Goal: Transaction & Acquisition: Download file/media

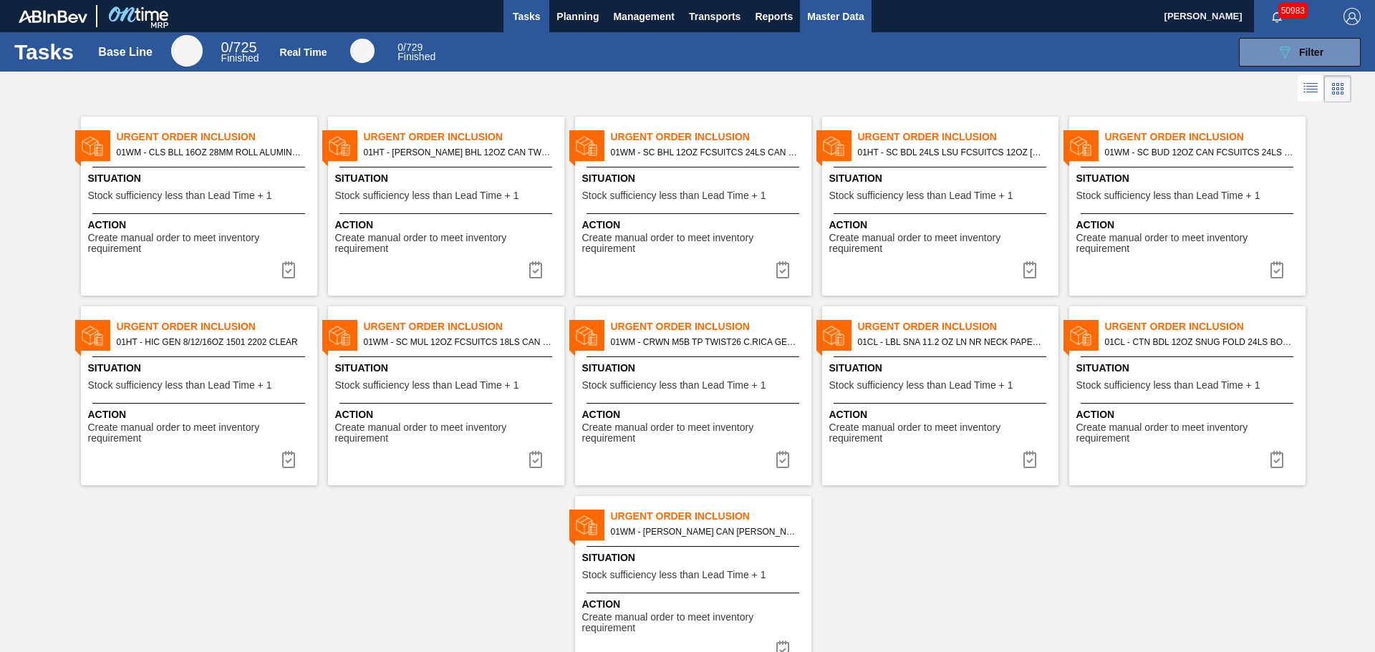
click at [831, 16] on span "Master Data" at bounding box center [835, 16] width 57 height 17
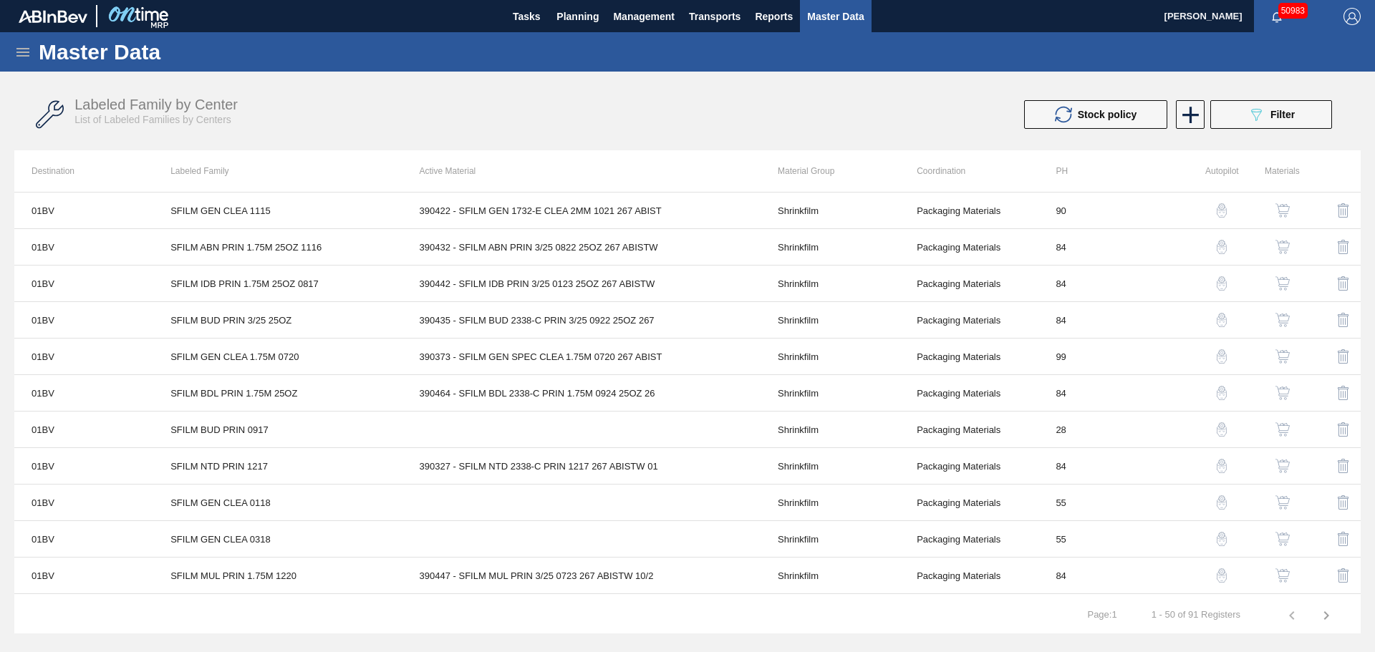
click at [24, 62] on div "Master Data" at bounding box center [687, 51] width 1375 height 39
click at [24, 51] on icon at bounding box center [22, 52] width 17 height 17
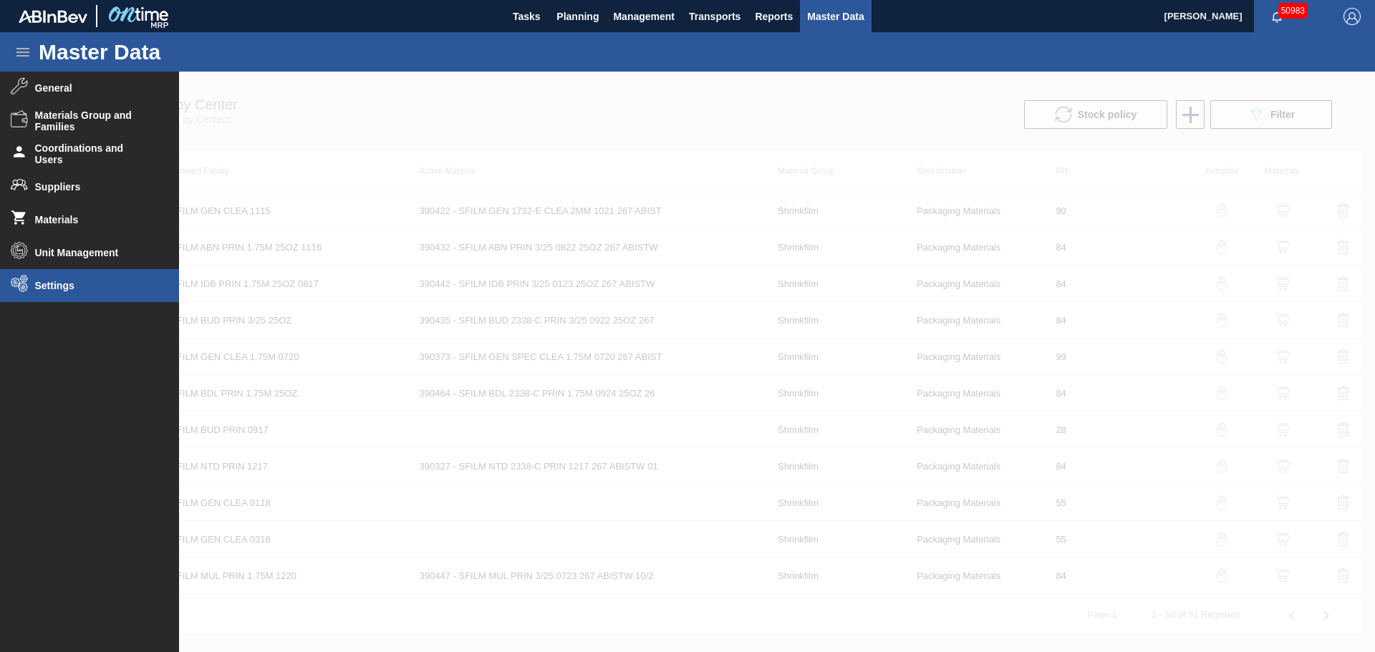
click at [55, 288] on span "Settings" at bounding box center [94, 285] width 118 height 11
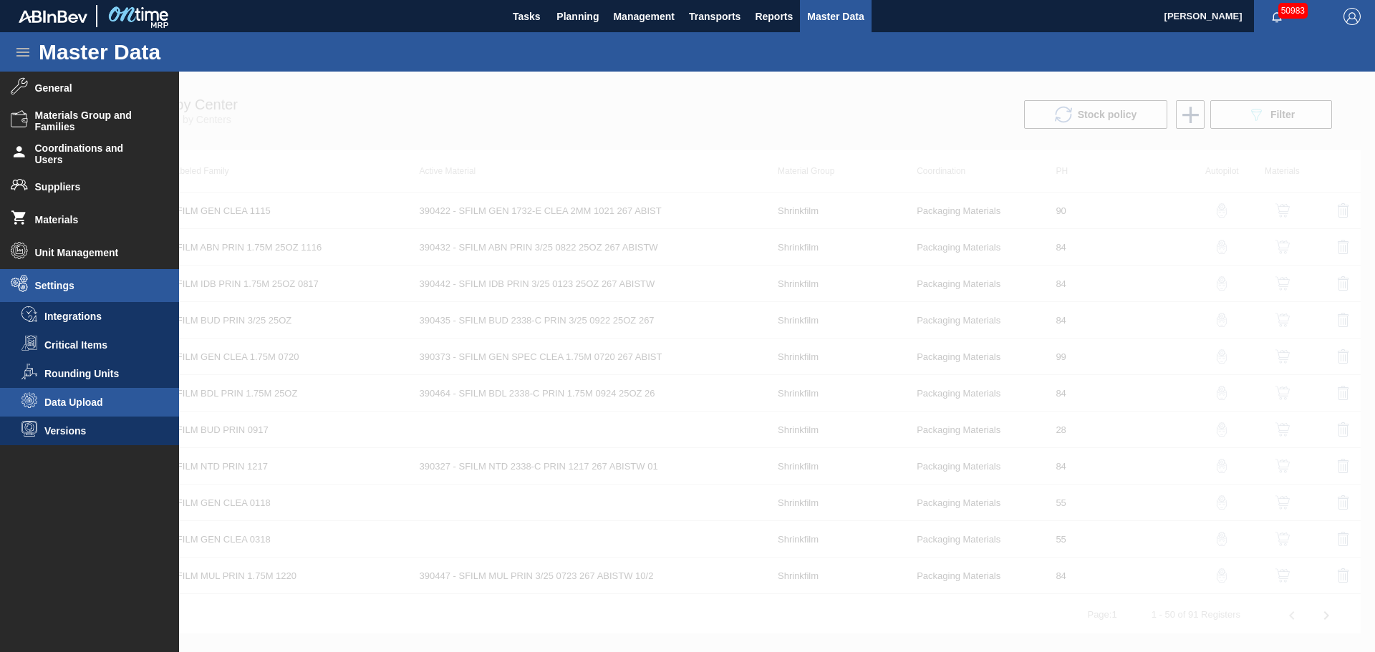
click at [85, 396] on li "Data Upload" at bounding box center [89, 402] width 179 height 29
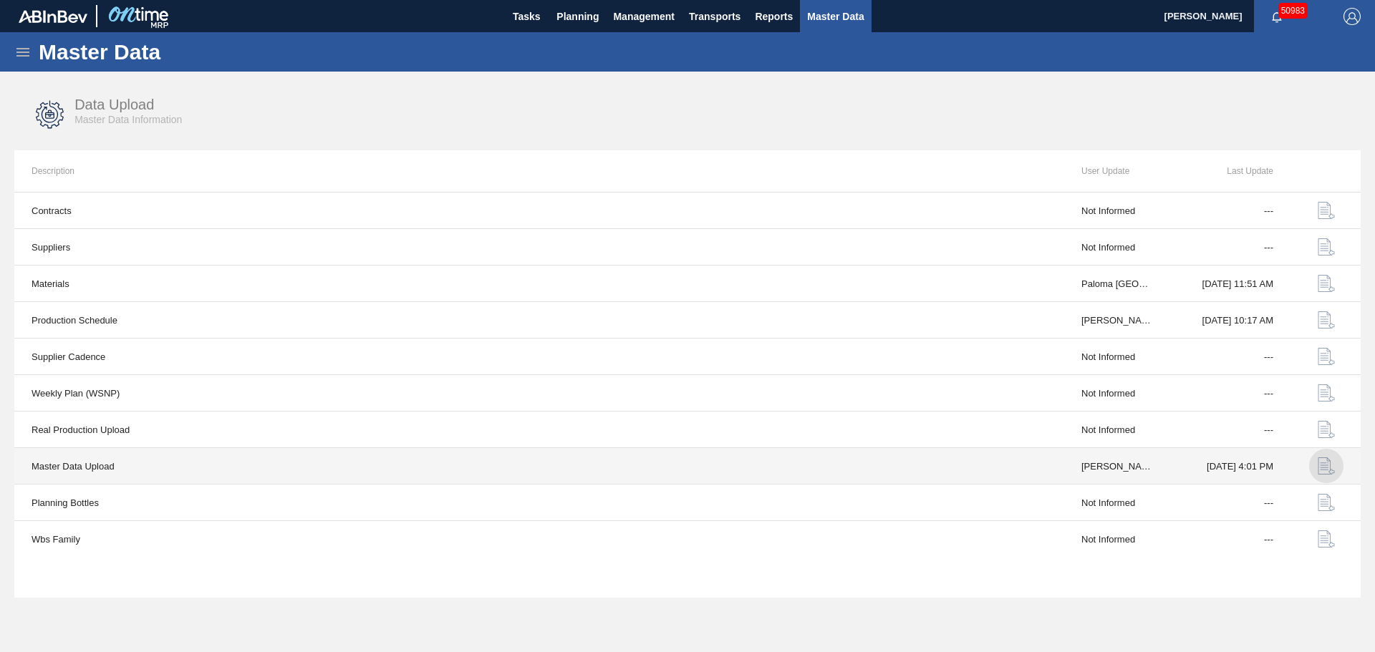
click at [1322, 466] on img "button" at bounding box center [1326, 466] width 17 height 17
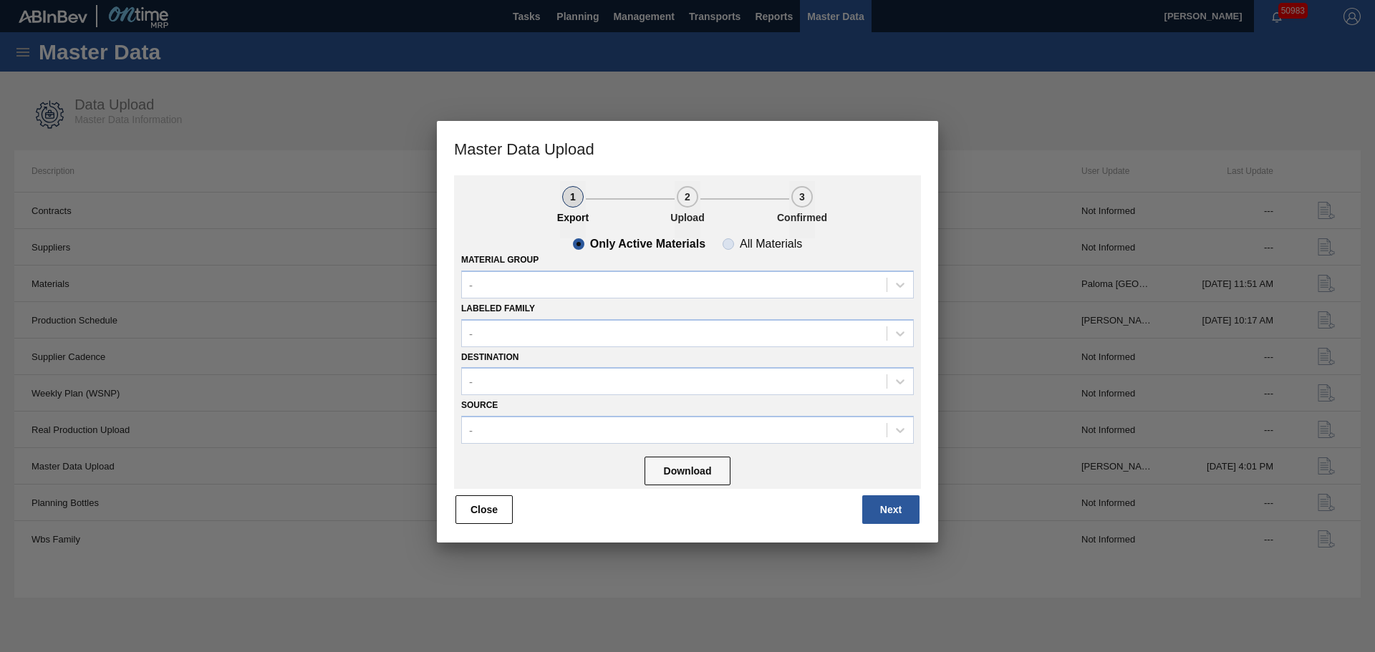
click at [726, 241] on span "All Materials" at bounding box center [762, 243] width 79 height 11
click at [726, 241] on input "All Materials" at bounding box center [728, 244] width 23 height 23
radio input "true"
radio input "false"
click at [562, 276] on div "-" at bounding box center [674, 284] width 425 height 21
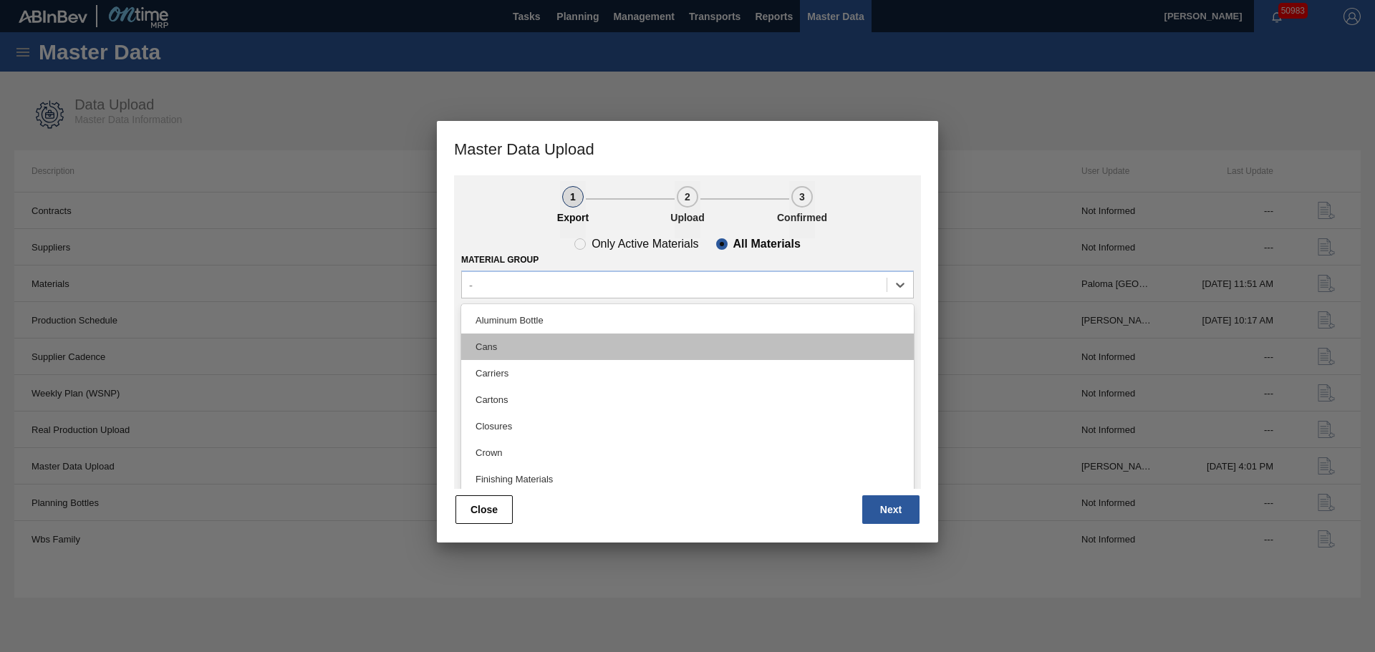
click at [519, 350] on div "Cans" at bounding box center [687, 347] width 453 height 26
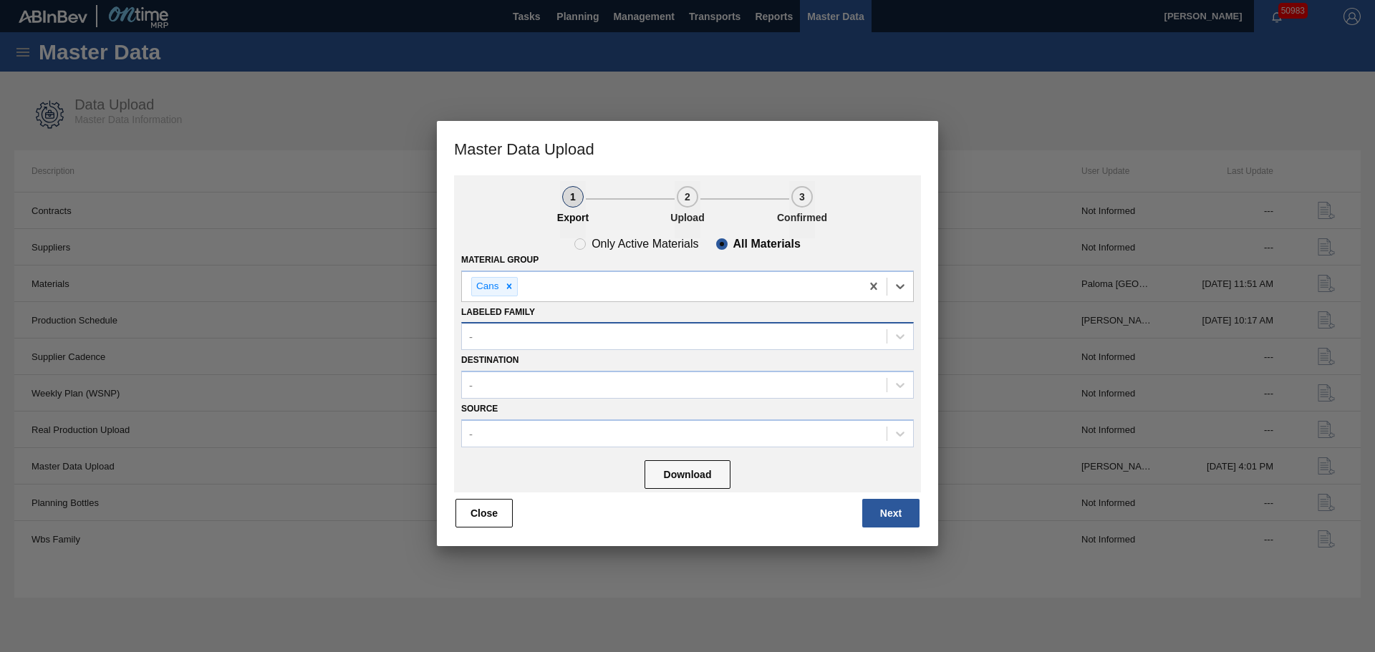
click at [513, 336] on div "-" at bounding box center [674, 337] width 425 height 21
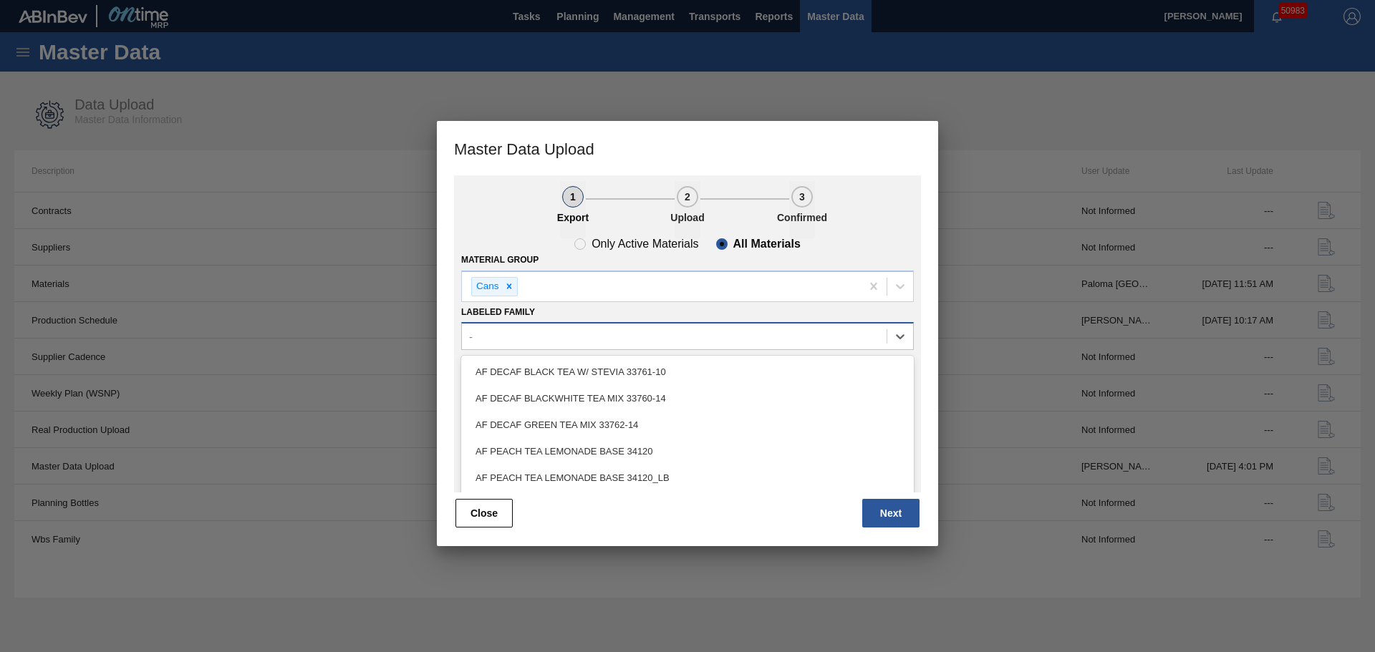
click at [515, 336] on div "-" at bounding box center [674, 337] width 425 height 21
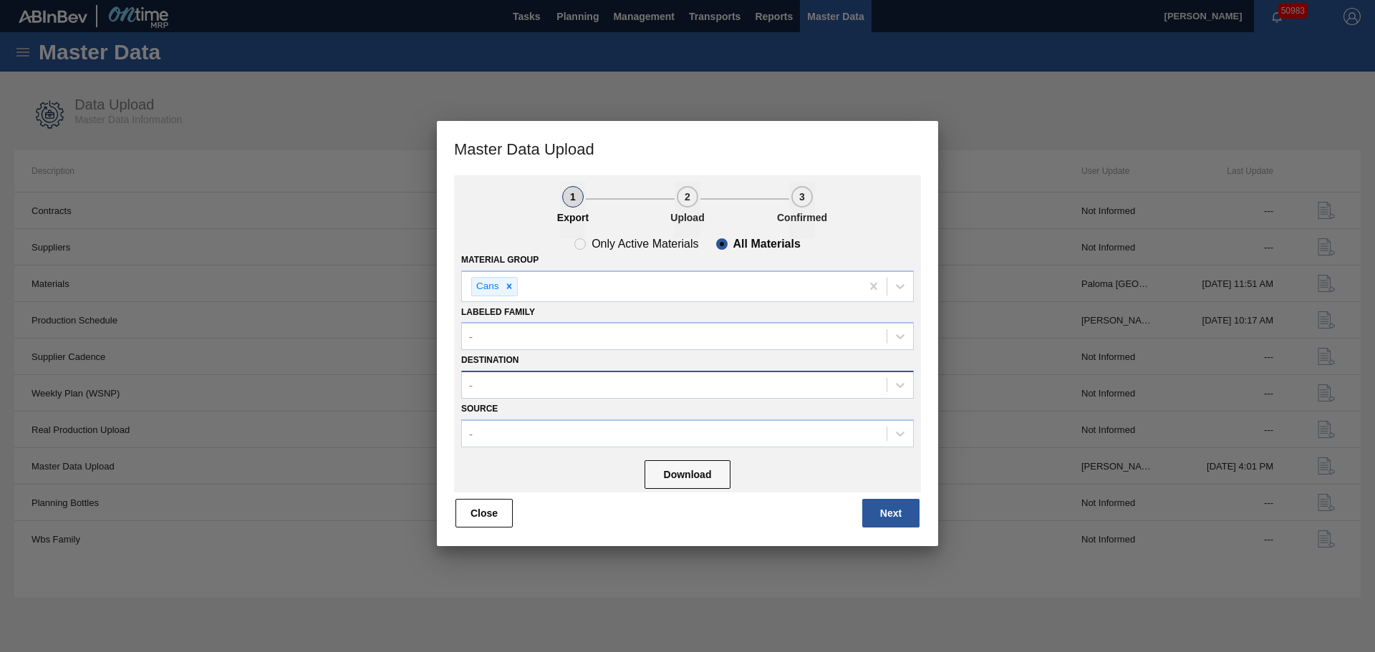
drag, startPoint x: 508, startPoint y: 360, endPoint x: 506, endPoint y: 380, distance: 19.4
click at [508, 363] on label "Destination" at bounding box center [489, 360] width 57 height 10
click at [471, 380] on input "Destination" at bounding box center [469, 386] width 1 height 12
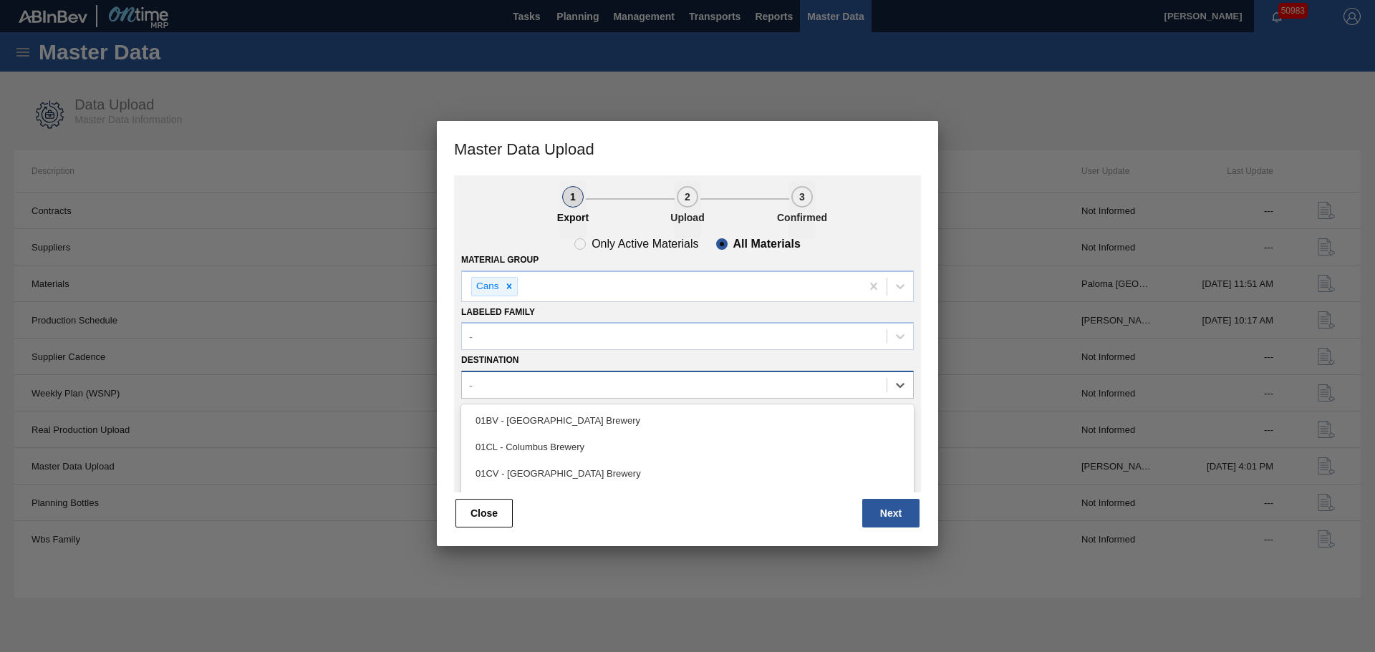
click at [506, 380] on div "-" at bounding box center [674, 385] width 425 height 21
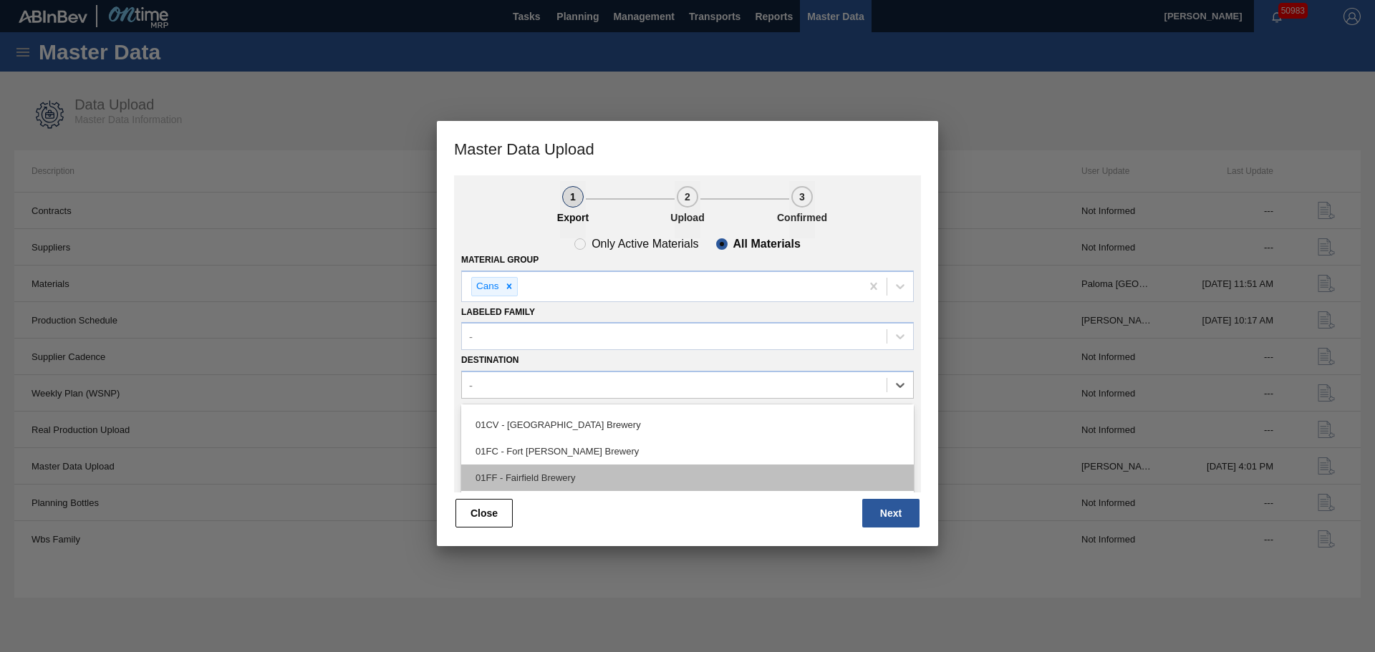
scroll to position [72, 0]
click at [519, 474] on div "01HT - Houston Brewery" at bounding box center [687, 481] width 453 height 26
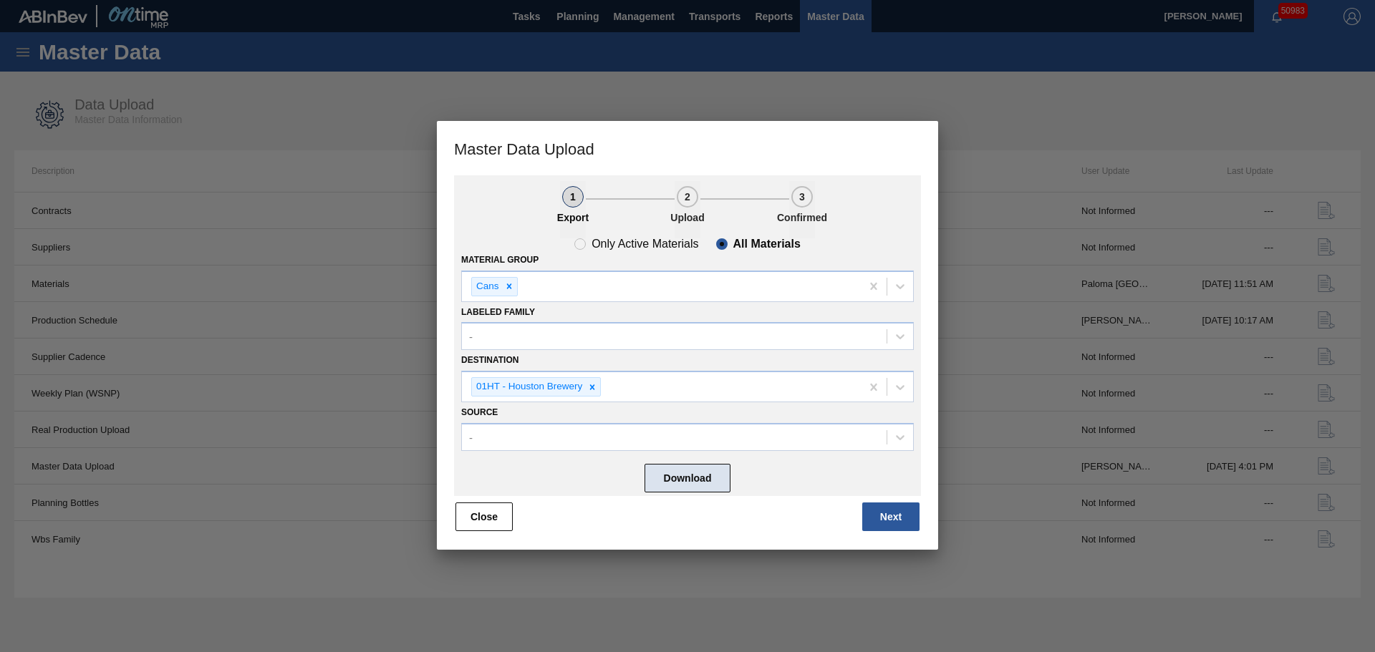
click at [697, 483] on button "Download" at bounding box center [688, 478] width 86 height 29
click at [596, 382] on icon at bounding box center [592, 387] width 10 height 10
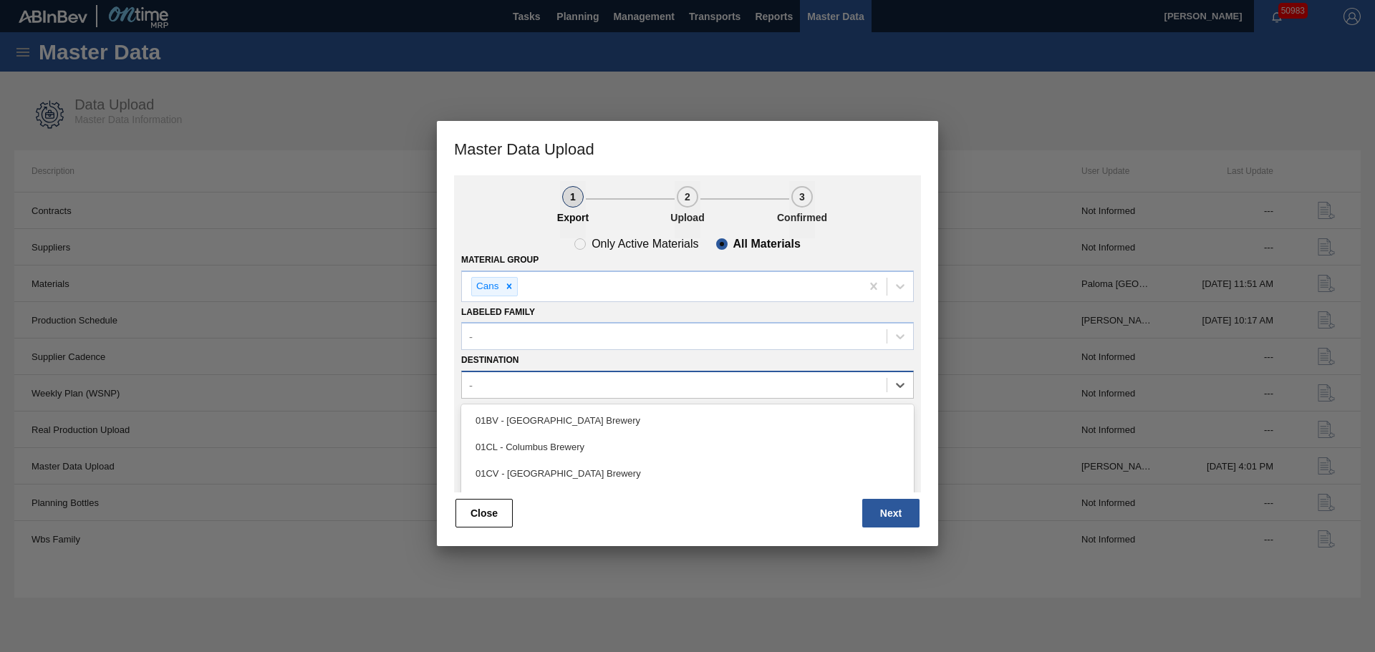
click at [602, 390] on div "-" at bounding box center [674, 385] width 425 height 21
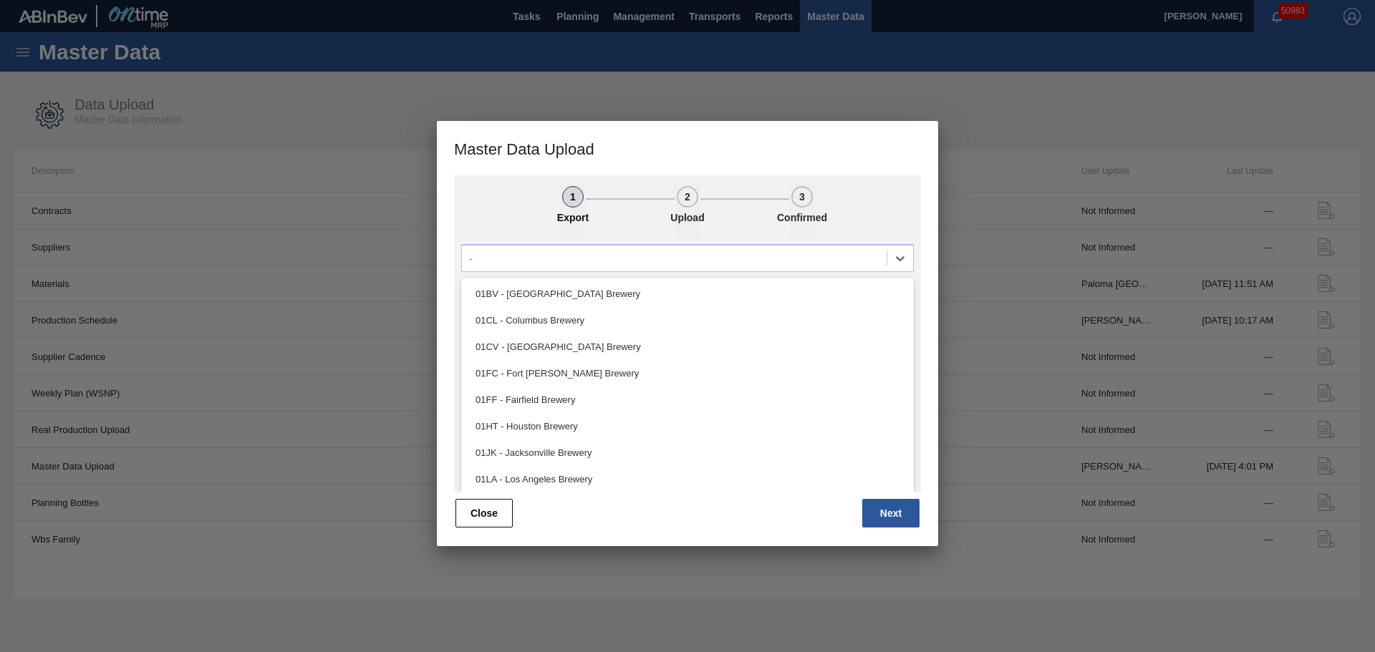
scroll to position [109, 0]
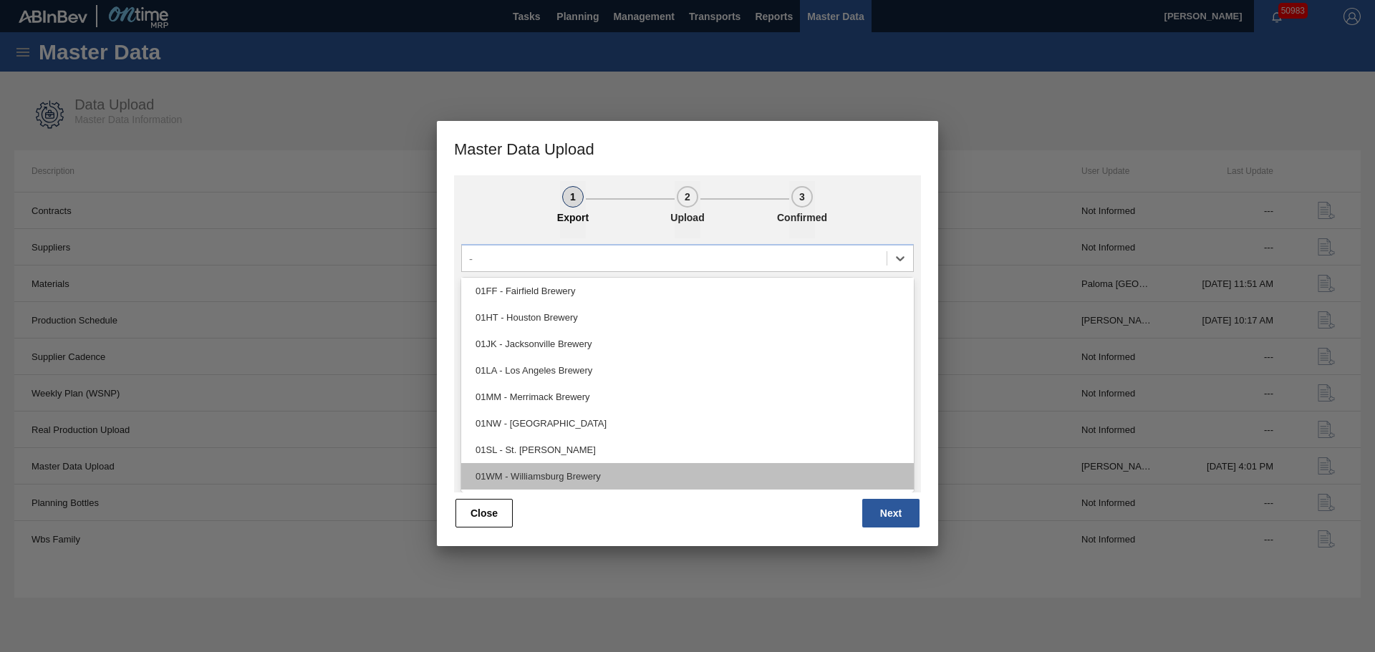
click at [564, 468] on div "01WM - Williamsburg Brewery" at bounding box center [687, 476] width 453 height 26
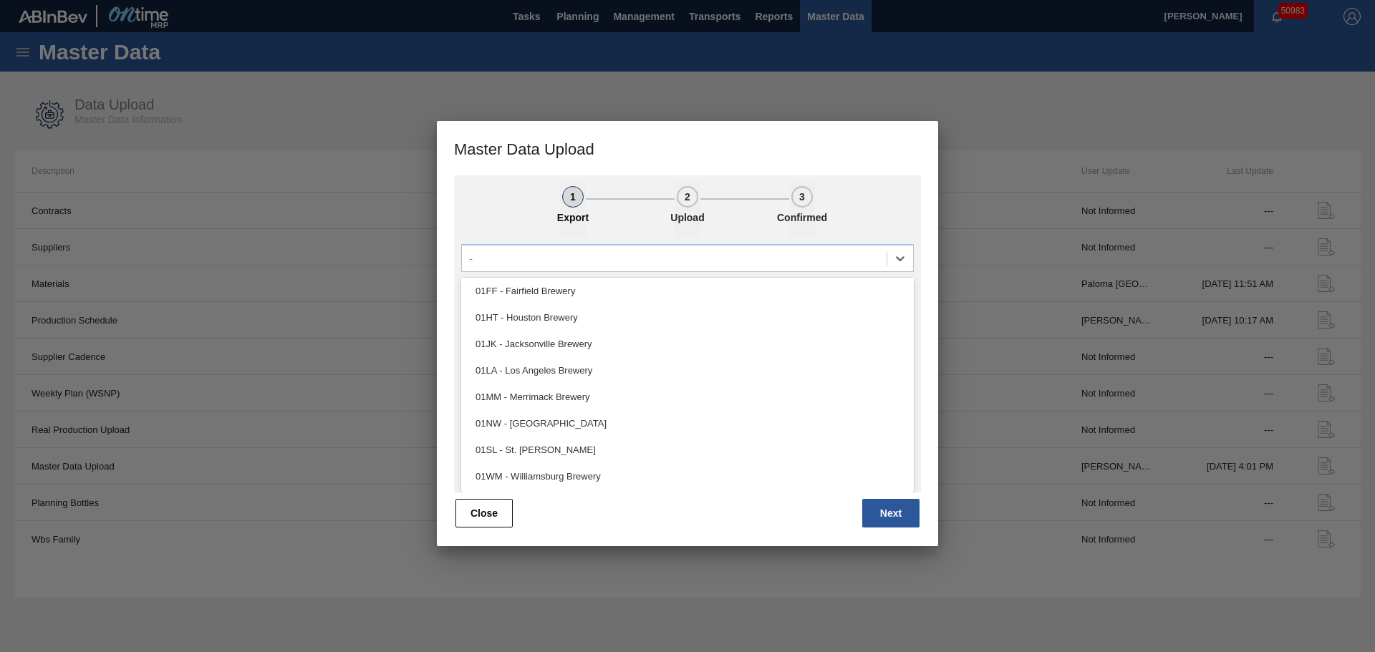
scroll to position [0, 0]
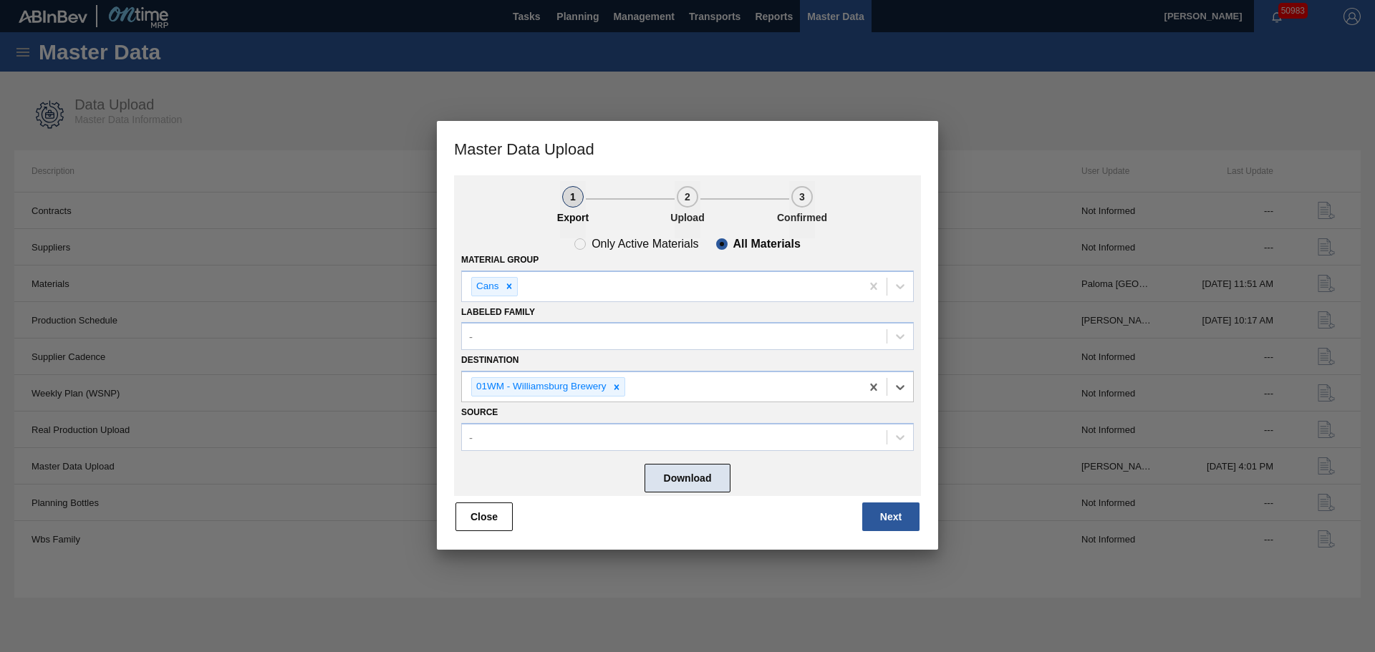
click at [696, 479] on button "Download" at bounding box center [688, 478] width 86 height 29
click at [615, 390] on icon at bounding box center [617, 387] width 10 height 10
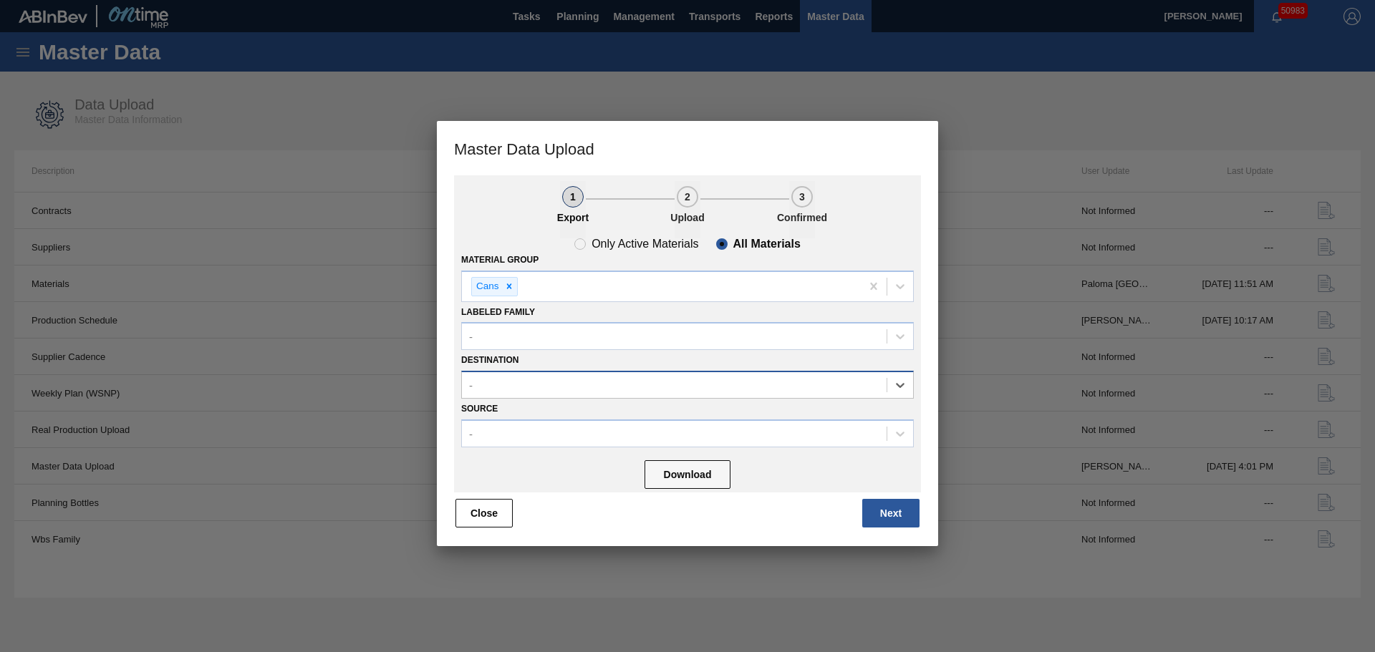
click at [608, 385] on div "-" at bounding box center [674, 385] width 425 height 21
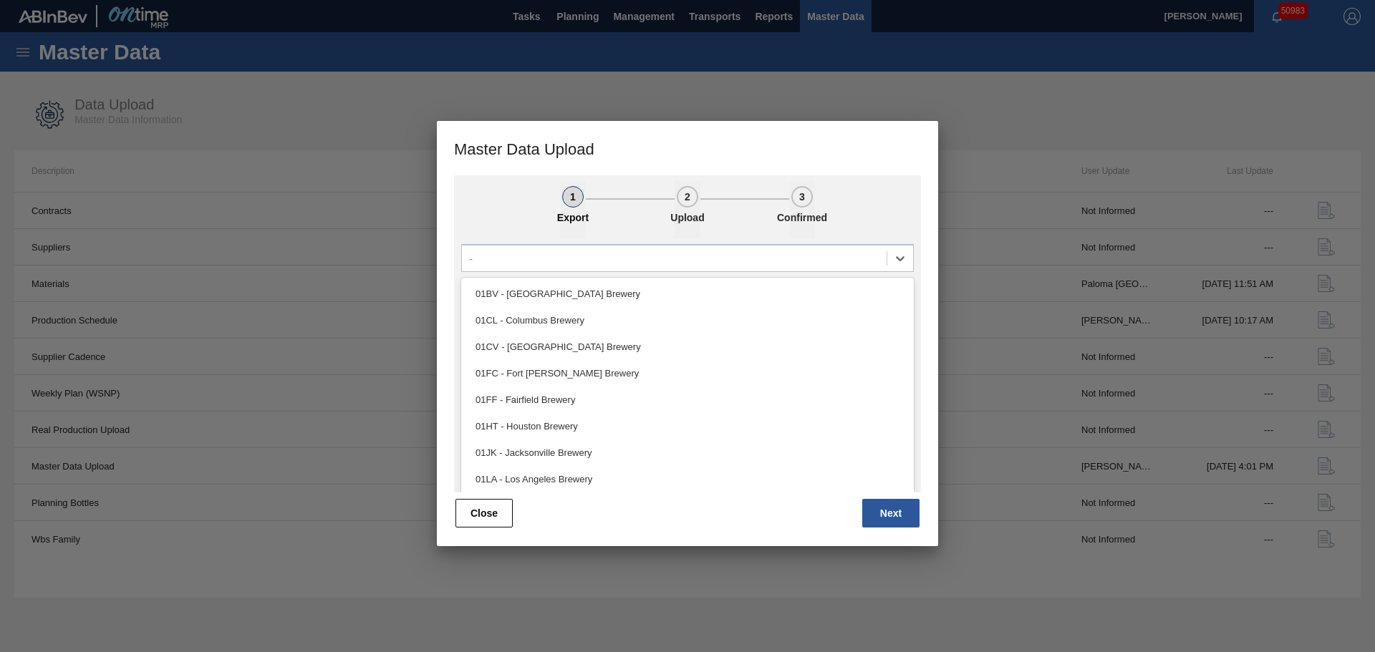
scroll to position [109, 0]
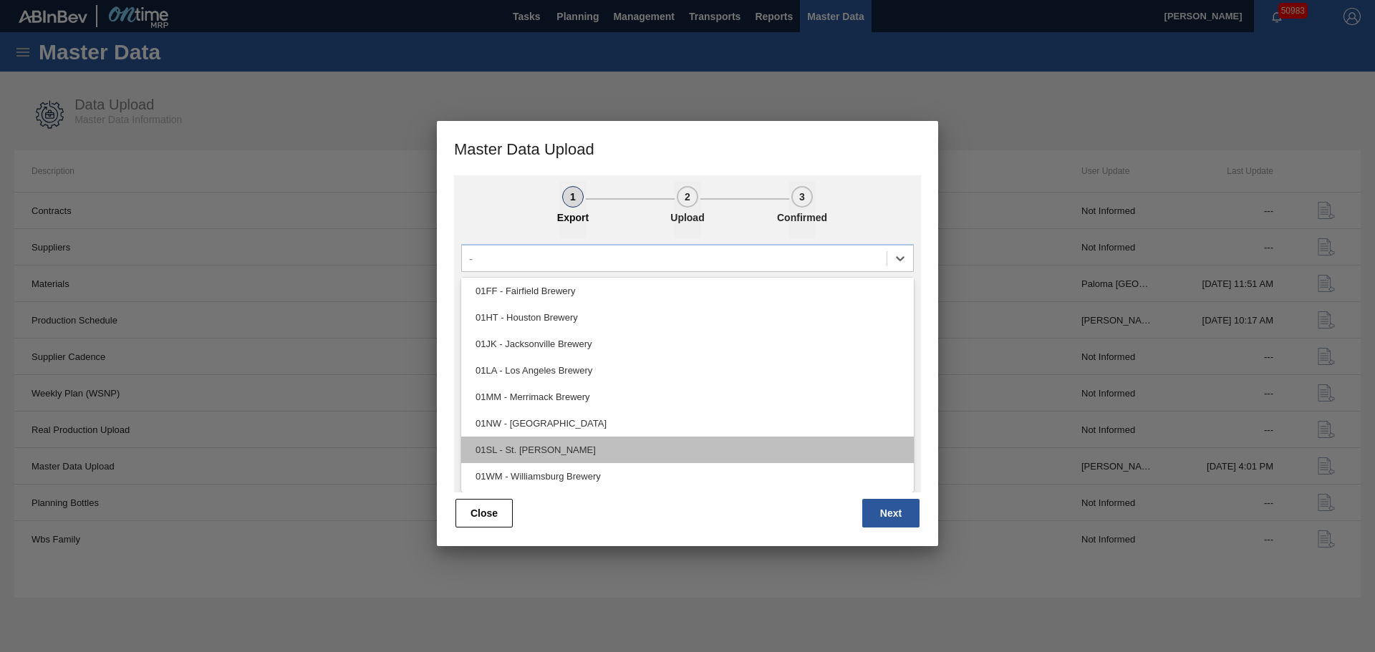
click at [584, 443] on div "01SL - St. [PERSON_NAME]" at bounding box center [687, 450] width 453 height 26
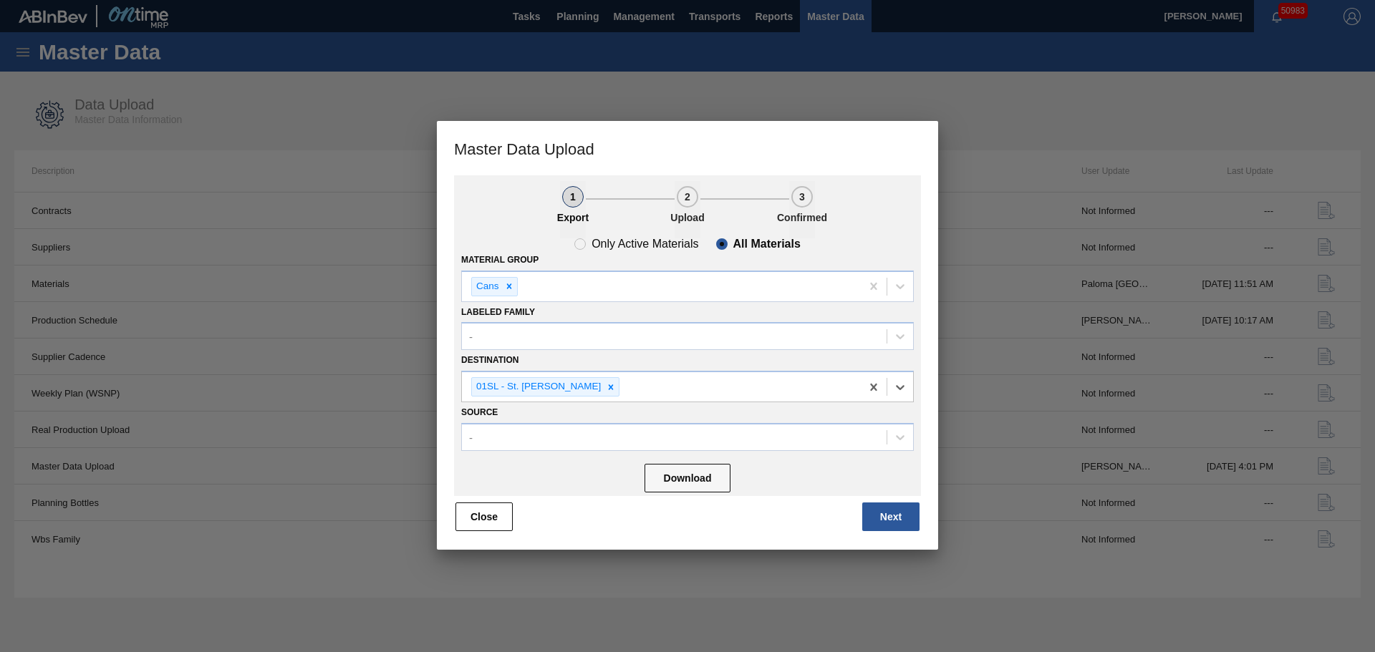
scroll to position [0, 0]
click at [662, 463] on div "Download" at bounding box center [687, 477] width 453 height 38
click at [671, 471] on button "Download" at bounding box center [688, 478] width 86 height 29
click at [601, 383] on div "01SL - St. [PERSON_NAME]" at bounding box center [661, 386] width 399 height 29
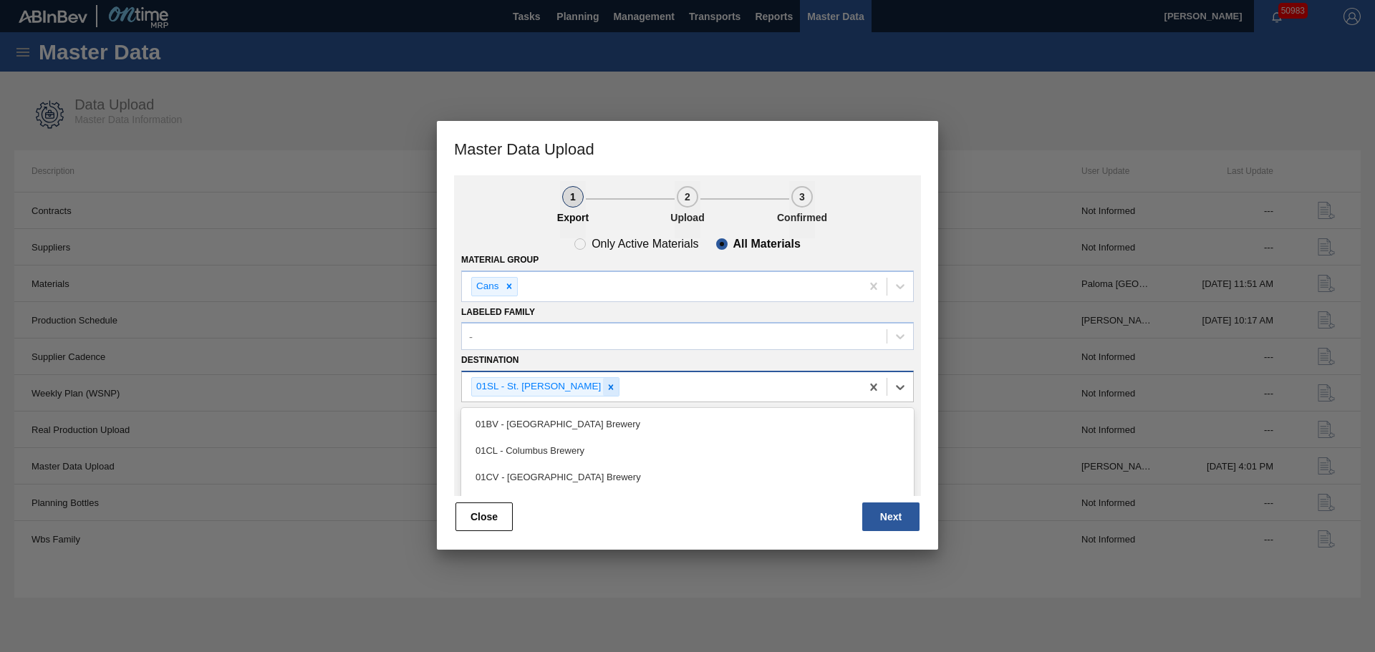
click at [603, 387] on div at bounding box center [611, 387] width 16 height 18
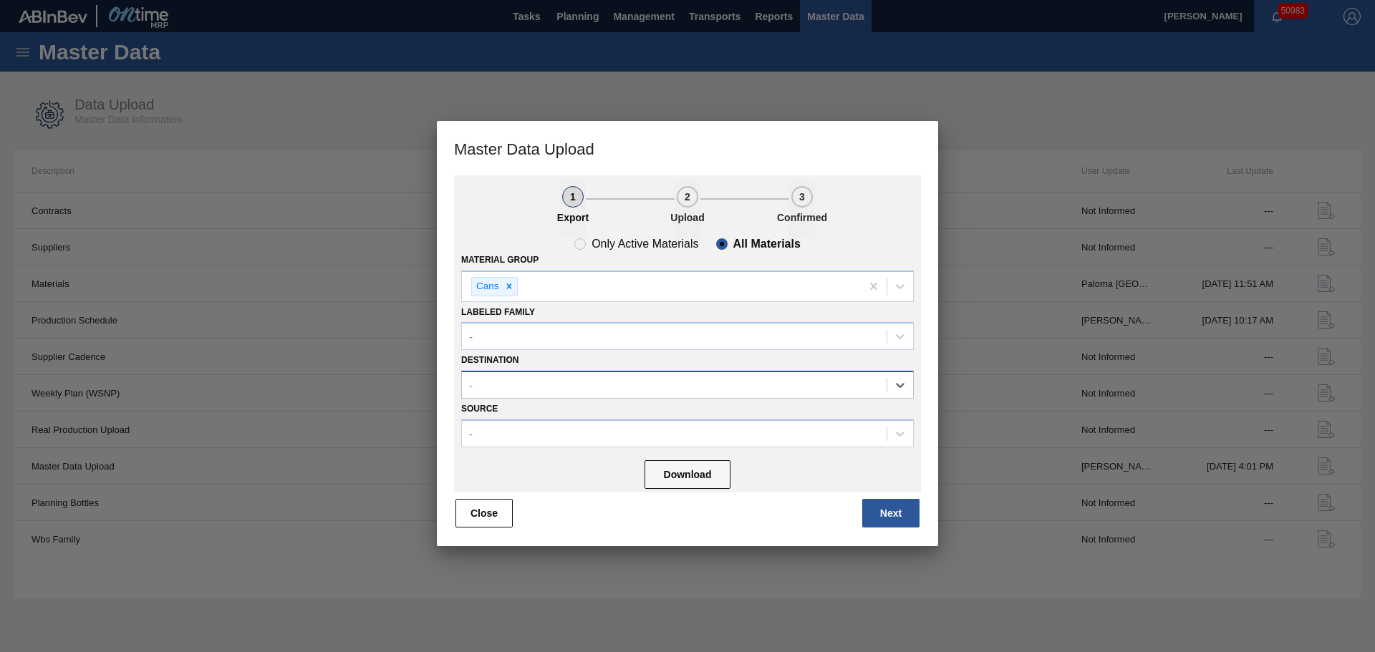
click at [599, 387] on div "-" at bounding box center [674, 385] width 425 height 21
click at [604, 394] on div "-" at bounding box center [674, 385] width 425 height 21
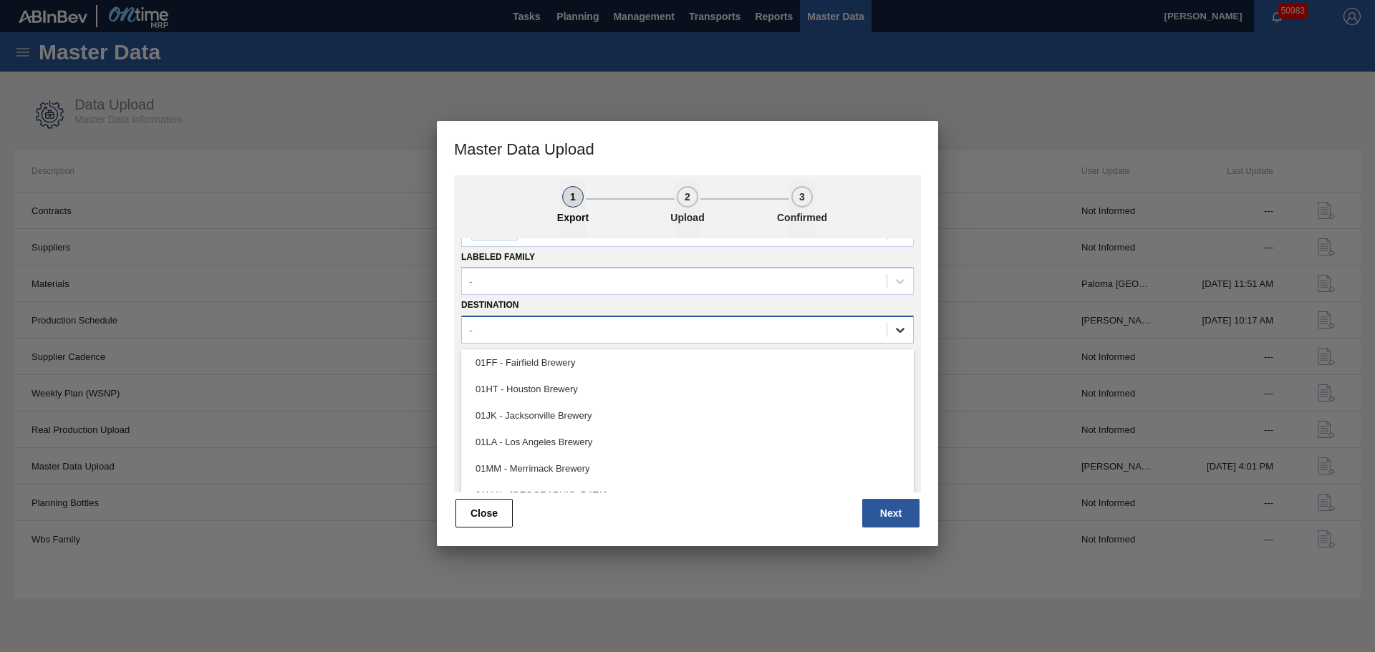
scroll to position [127, 0]
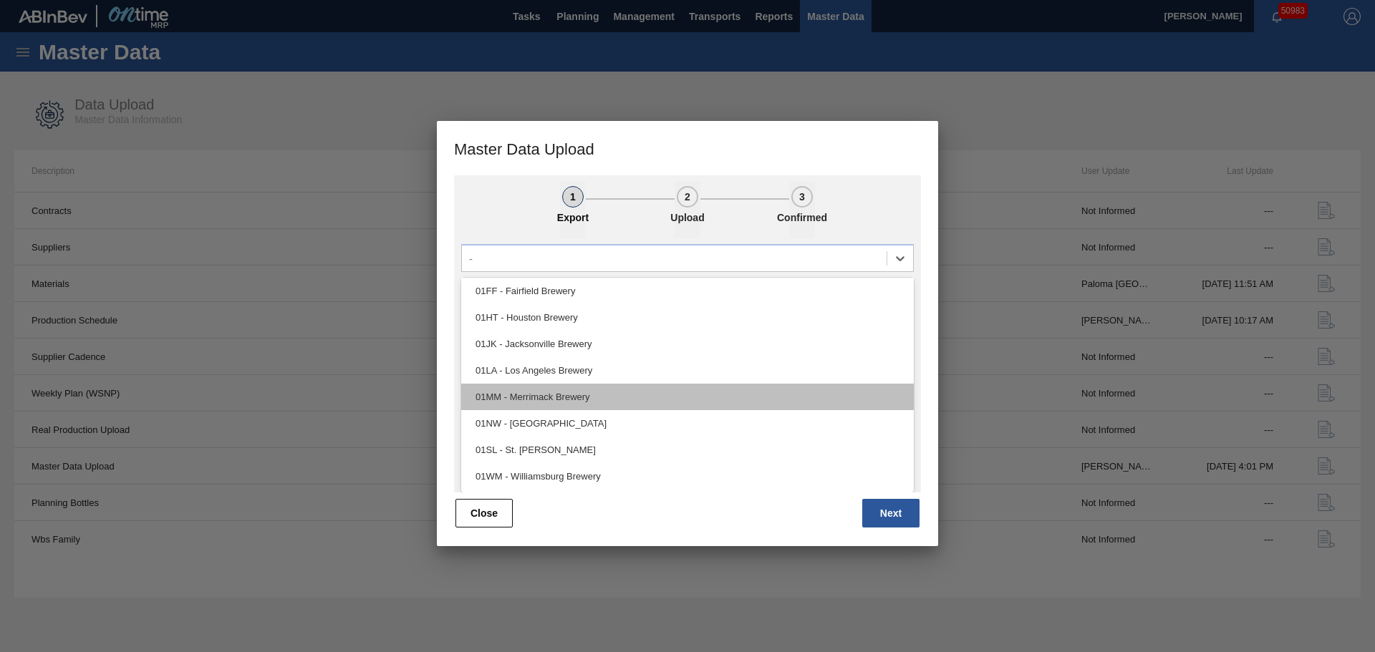
click at [564, 403] on div "01MM - Merrimack Brewery" at bounding box center [687, 397] width 453 height 26
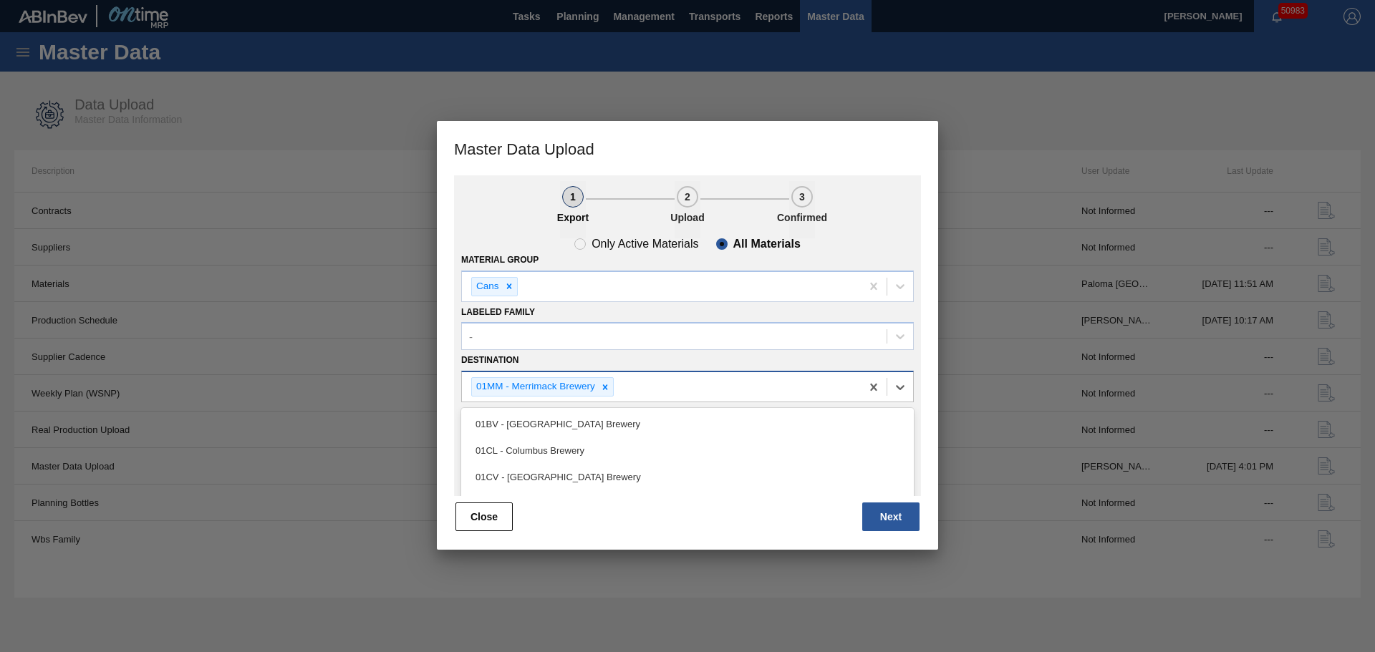
click at [646, 394] on div "01MM - Merrimack Brewery" at bounding box center [661, 386] width 399 height 29
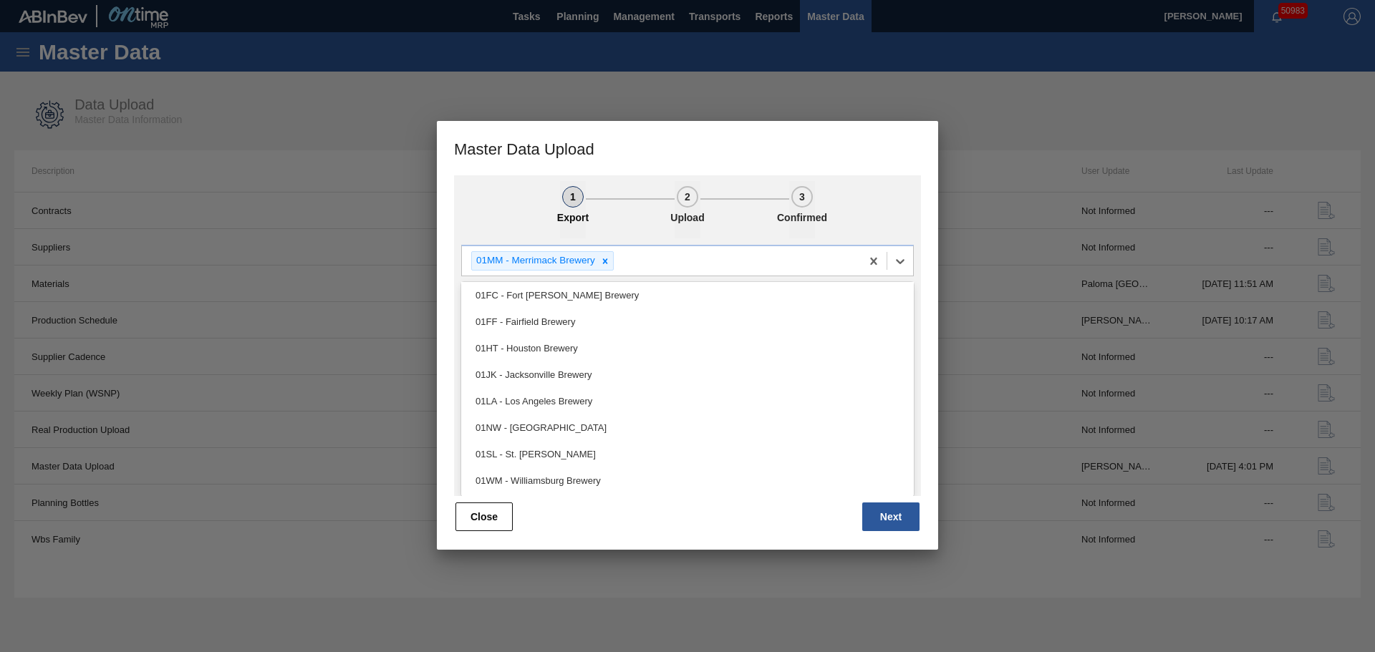
scroll to position [127, 0]
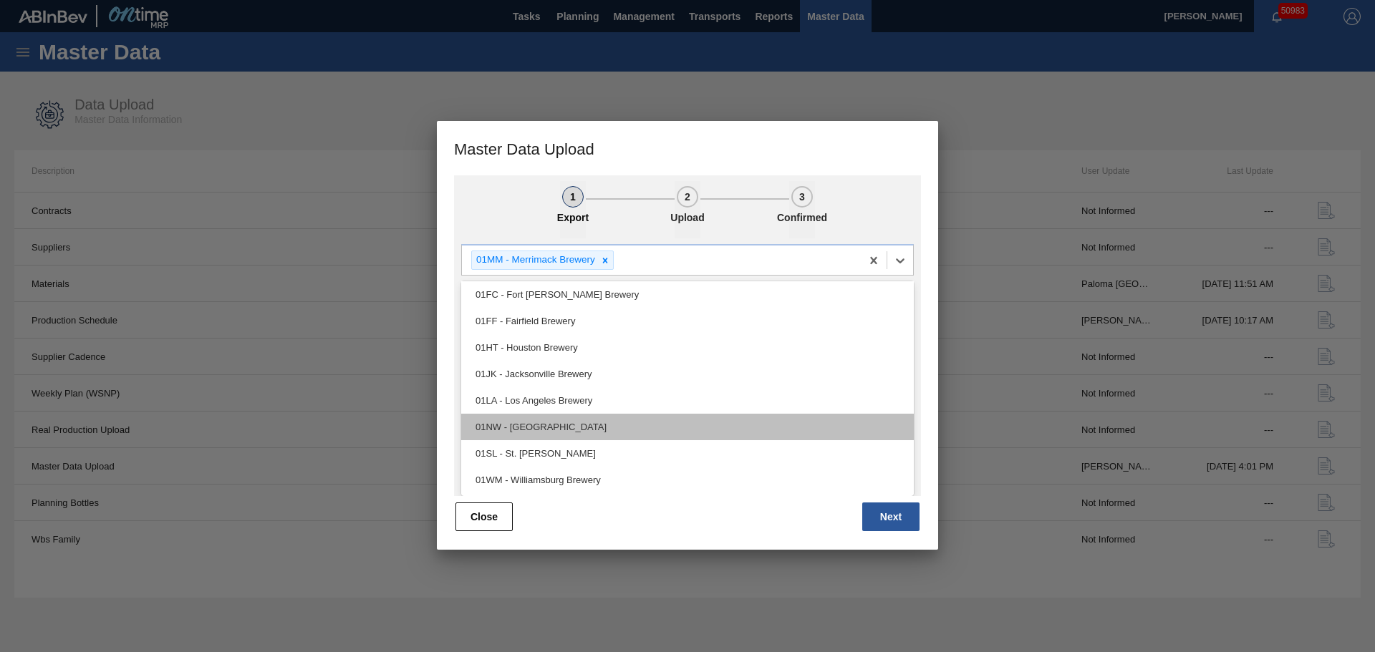
click at [553, 430] on div "01NW - [GEOGRAPHIC_DATA]" at bounding box center [687, 427] width 453 height 26
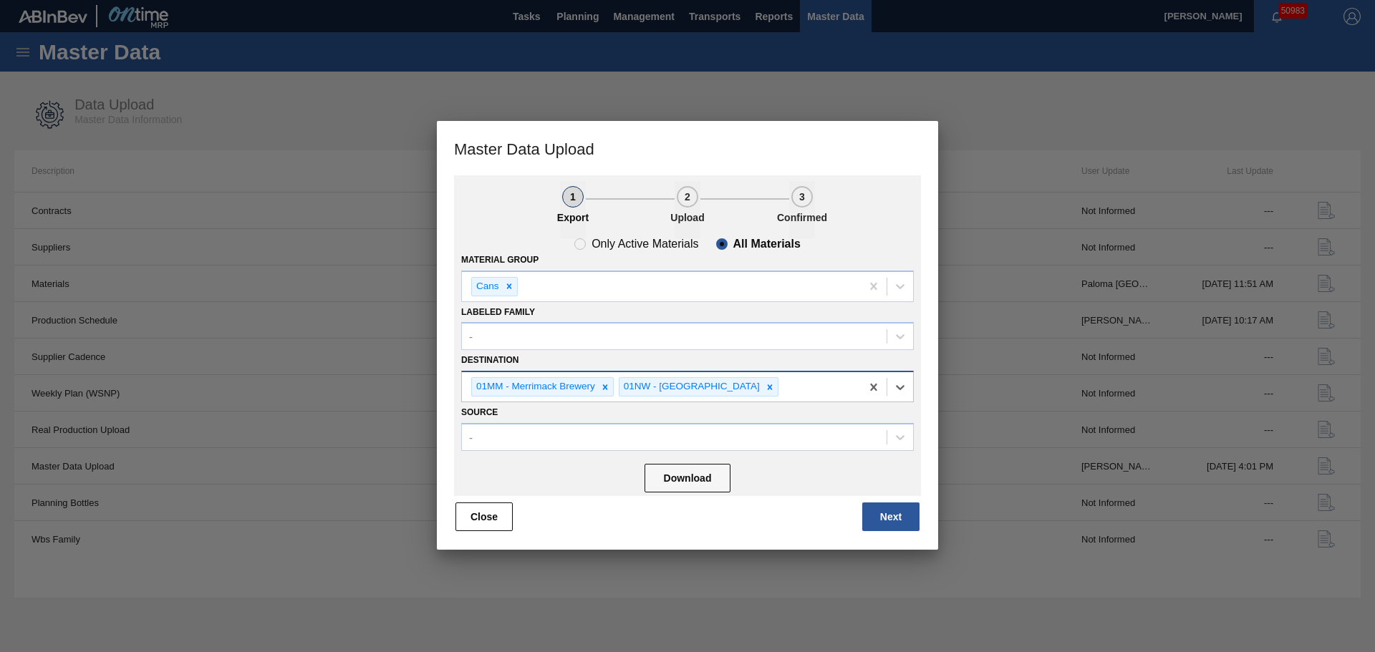
click at [773, 393] on div "01MM - Merrimack Brewery 01NW - [GEOGRAPHIC_DATA]" at bounding box center [661, 386] width 399 height 29
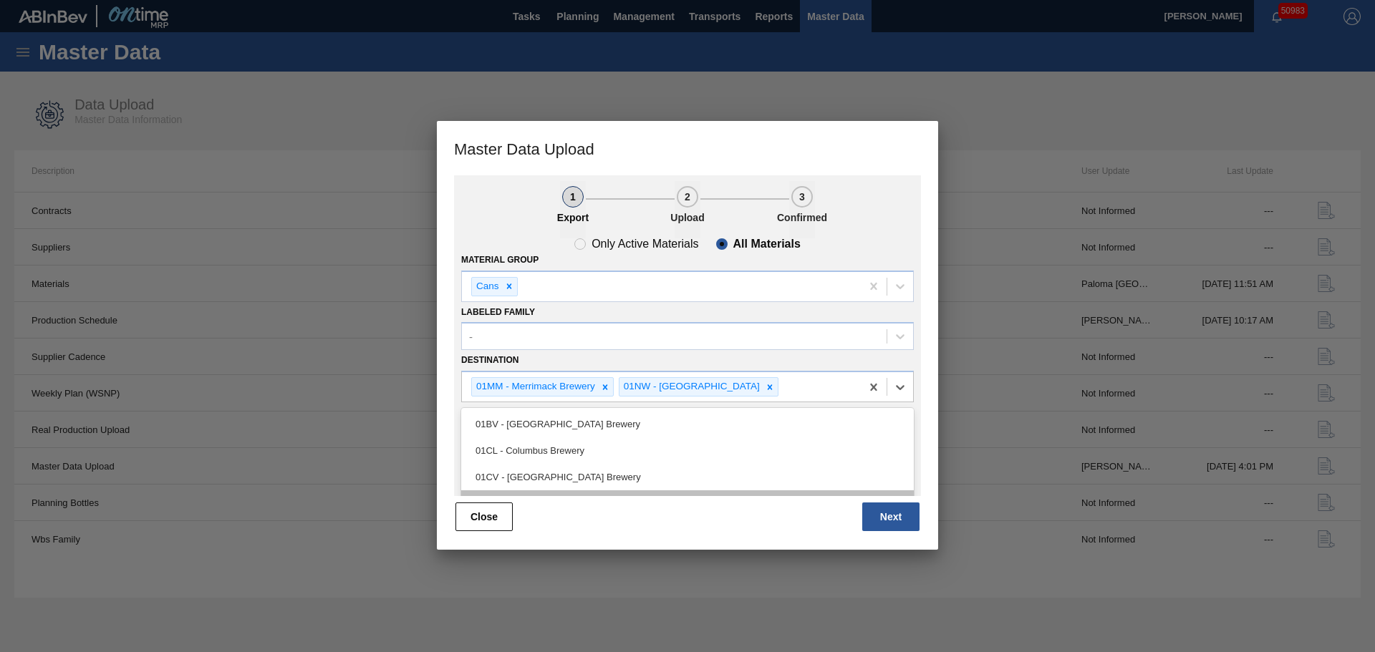
scroll to position [56, 0]
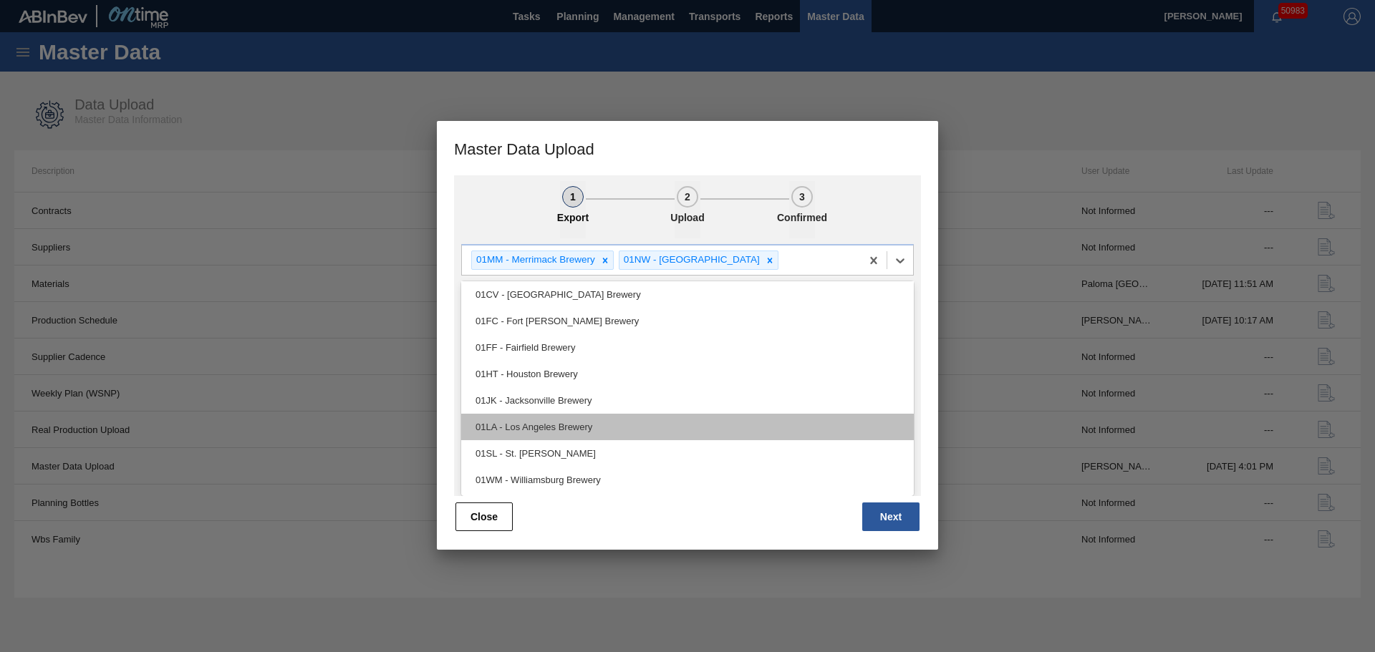
click at [584, 417] on div "01LA - Los Angeles Brewery" at bounding box center [687, 427] width 453 height 26
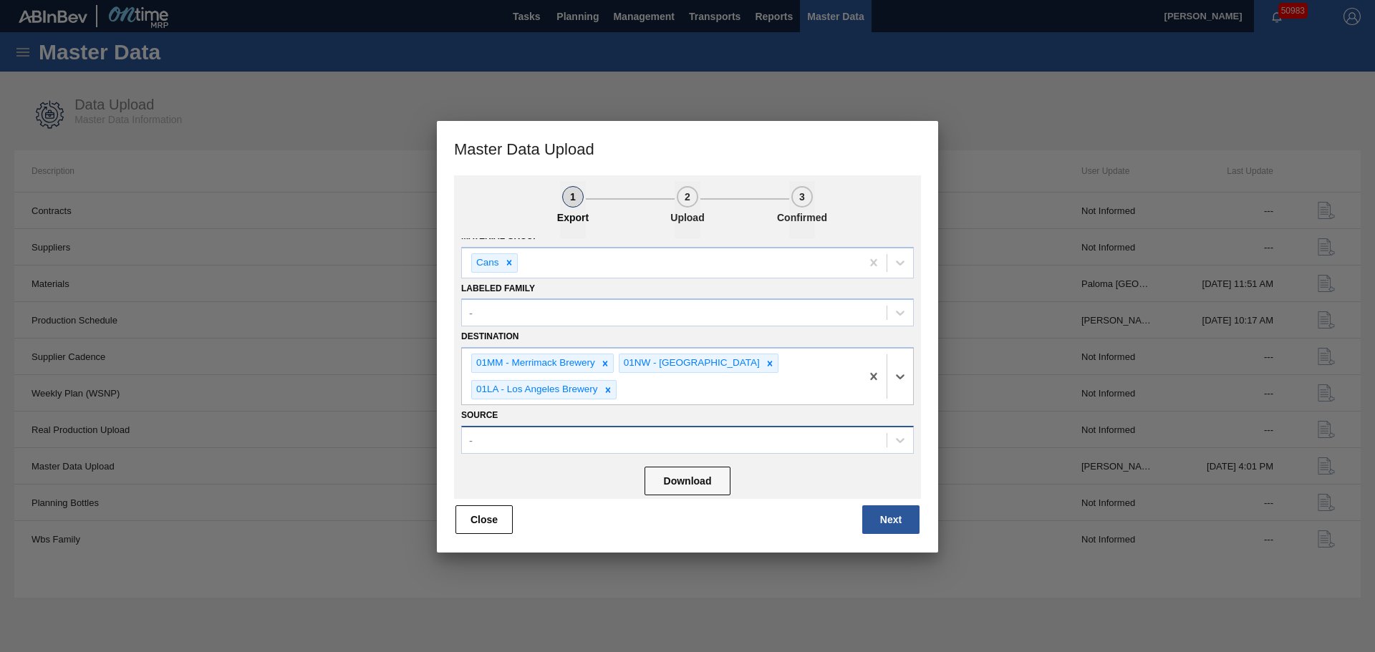
scroll to position [24, 0]
click at [702, 483] on button "Download" at bounding box center [688, 481] width 86 height 29
click at [612, 389] on icon at bounding box center [608, 390] width 10 height 10
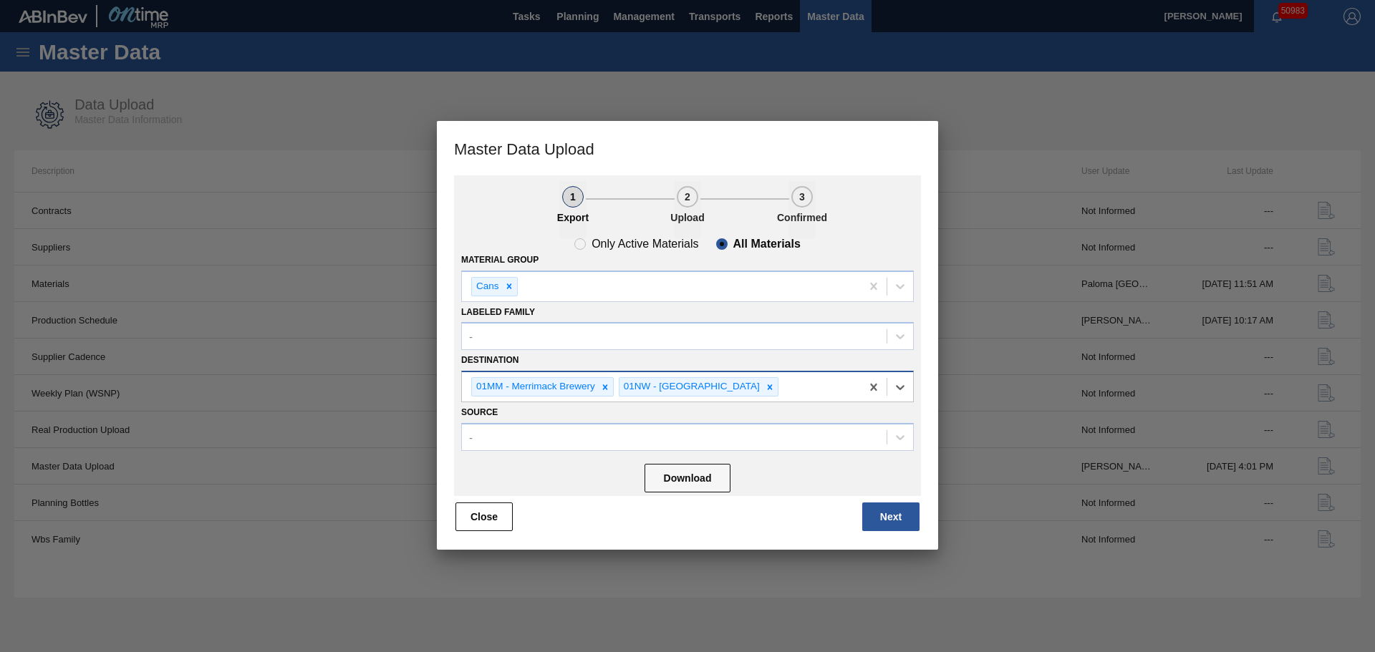
click at [602, 376] on div "01MM - Merrimack Brewery 01NW - [GEOGRAPHIC_DATA]" at bounding box center [661, 386] width 399 height 29
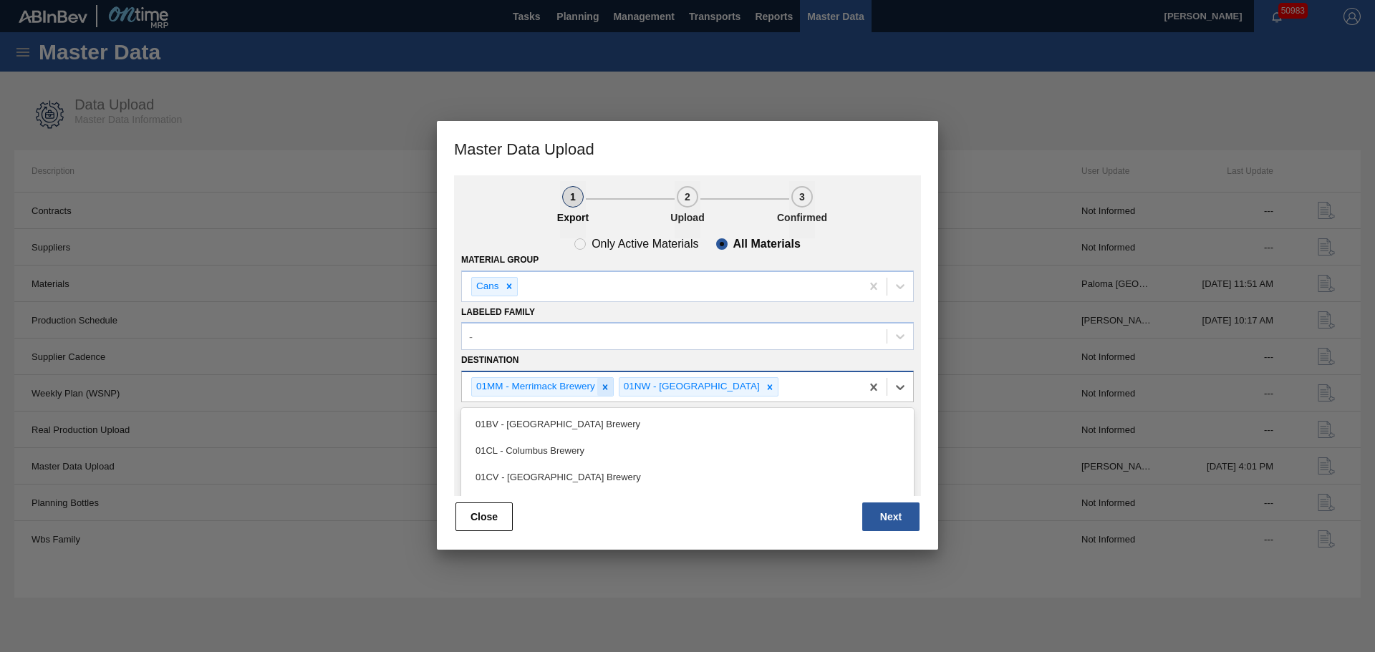
click at [604, 382] on icon at bounding box center [605, 387] width 10 height 10
click at [620, 386] on icon at bounding box center [622, 387] width 5 height 5
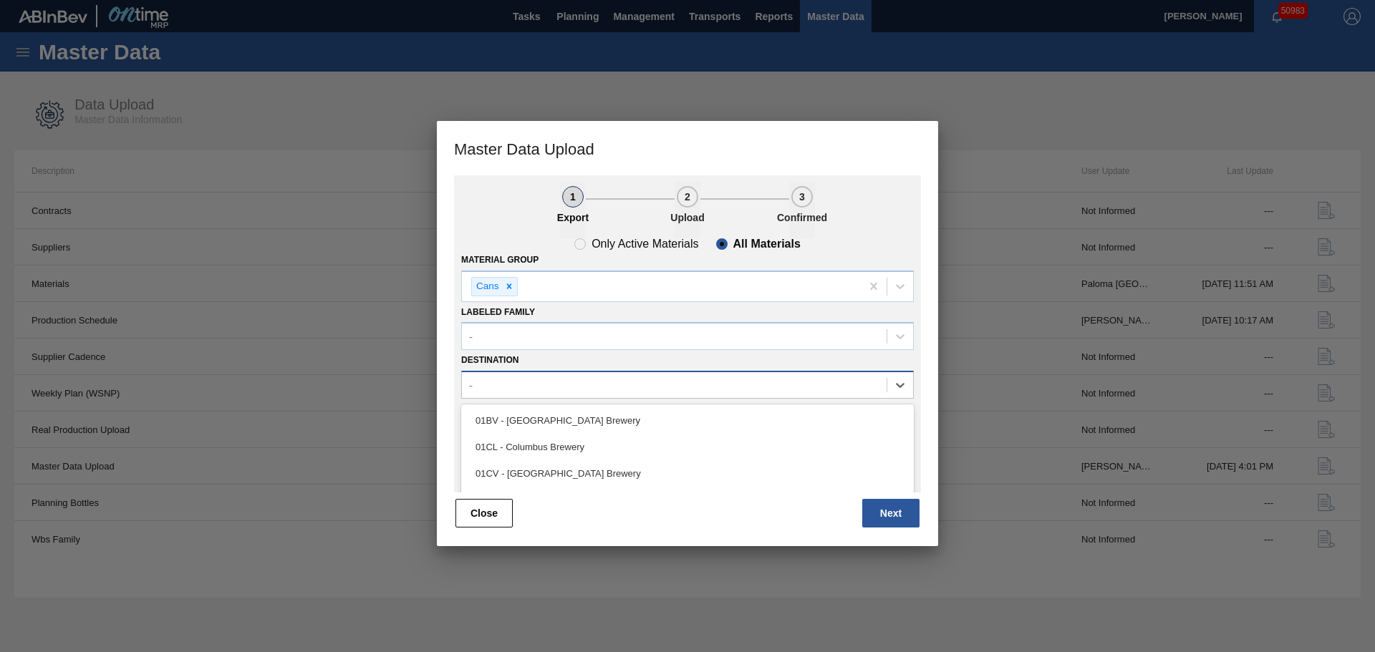
click at [592, 386] on div "-" at bounding box center [674, 385] width 425 height 21
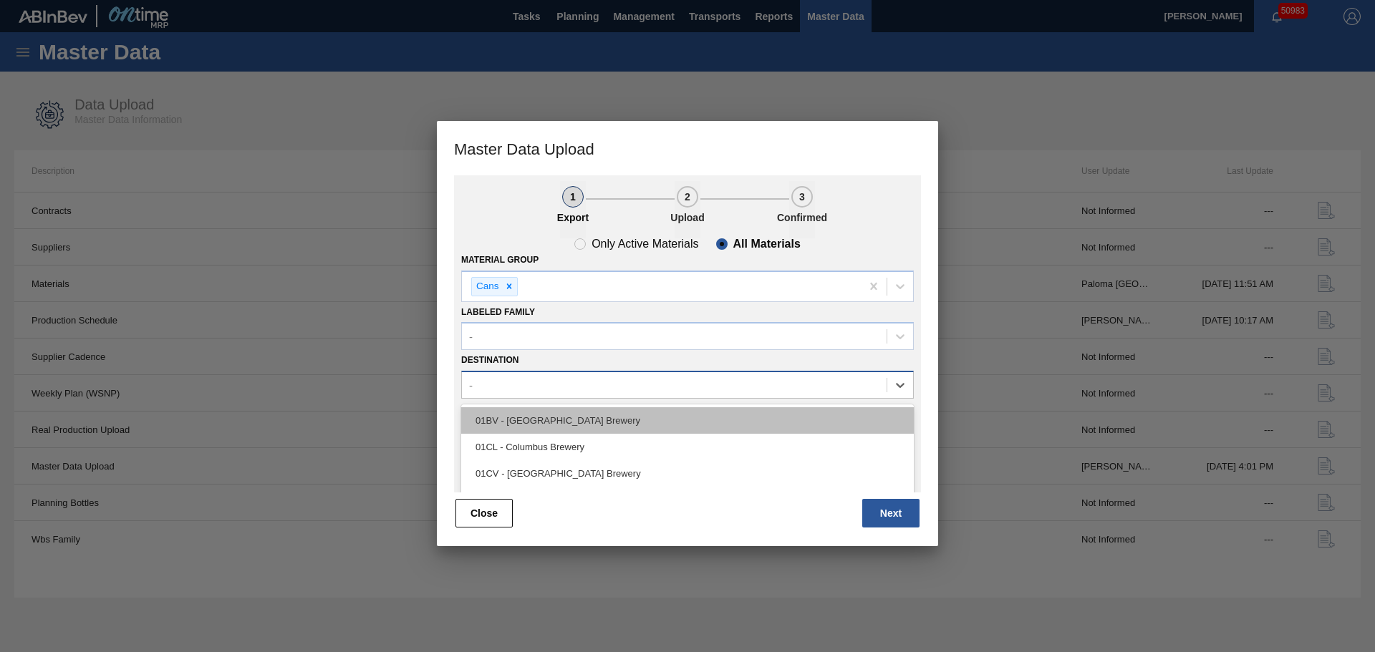
drag, startPoint x: 597, startPoint y: 392, endPoint x: 559, endPoint y: 427, distance: 50.7
click at [596, 392] on div "-" at bounding box center [674, 385] width 425 height 21
click at [537, 423] on div "01BV - [GEOGRAPHIC_DATA] Brewery" at bounding box center [687, 421] width 453 height 26
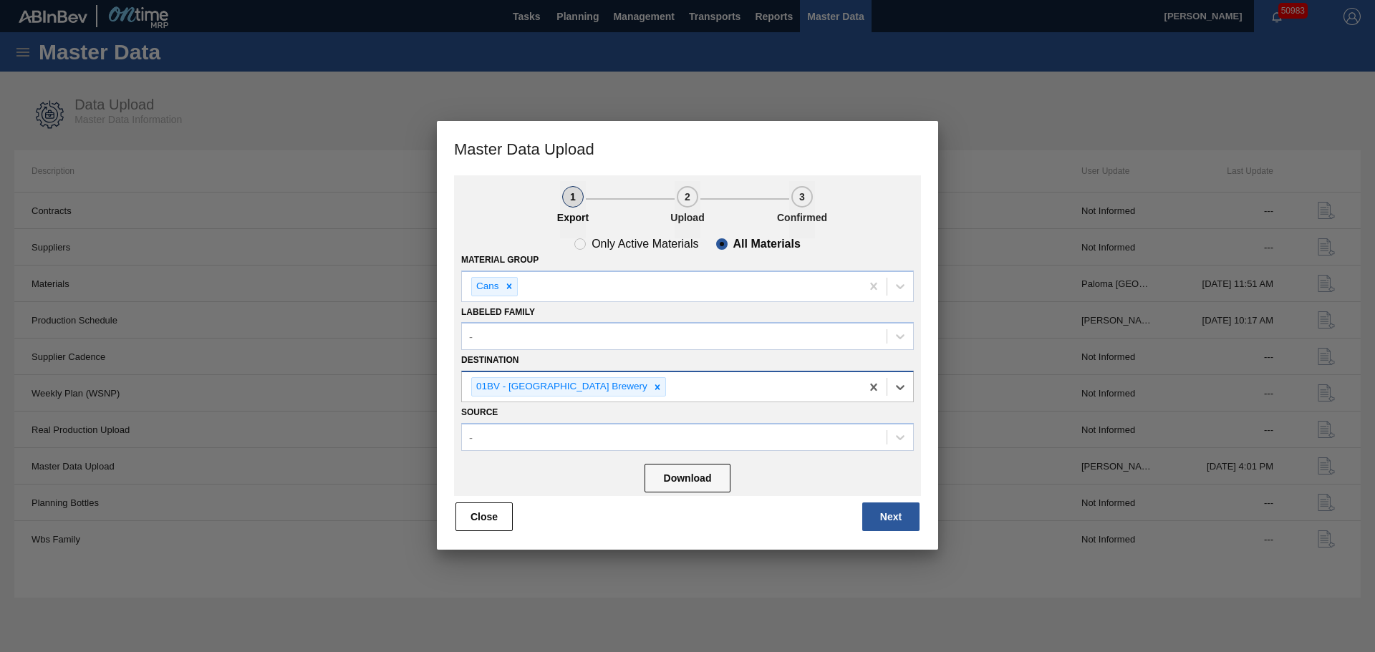
click at [664, 390] on div "01BV - [GEOGRAPHIC_DATA] Brewery" at bounding box center [661, 386] width 399 height 29
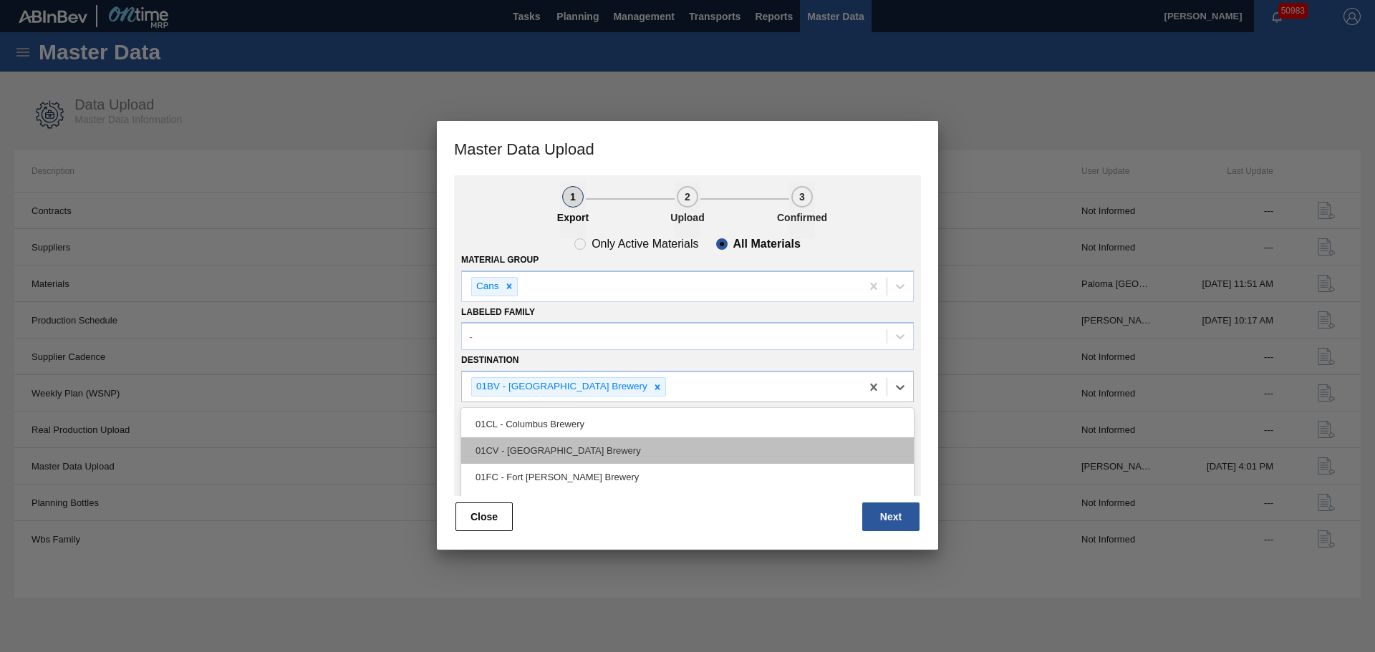
click at [574, 458] on div "01CV - [GEOGRAPHIC_DATA] Brewery" at bounding box center [687, 451] width 453 height 26
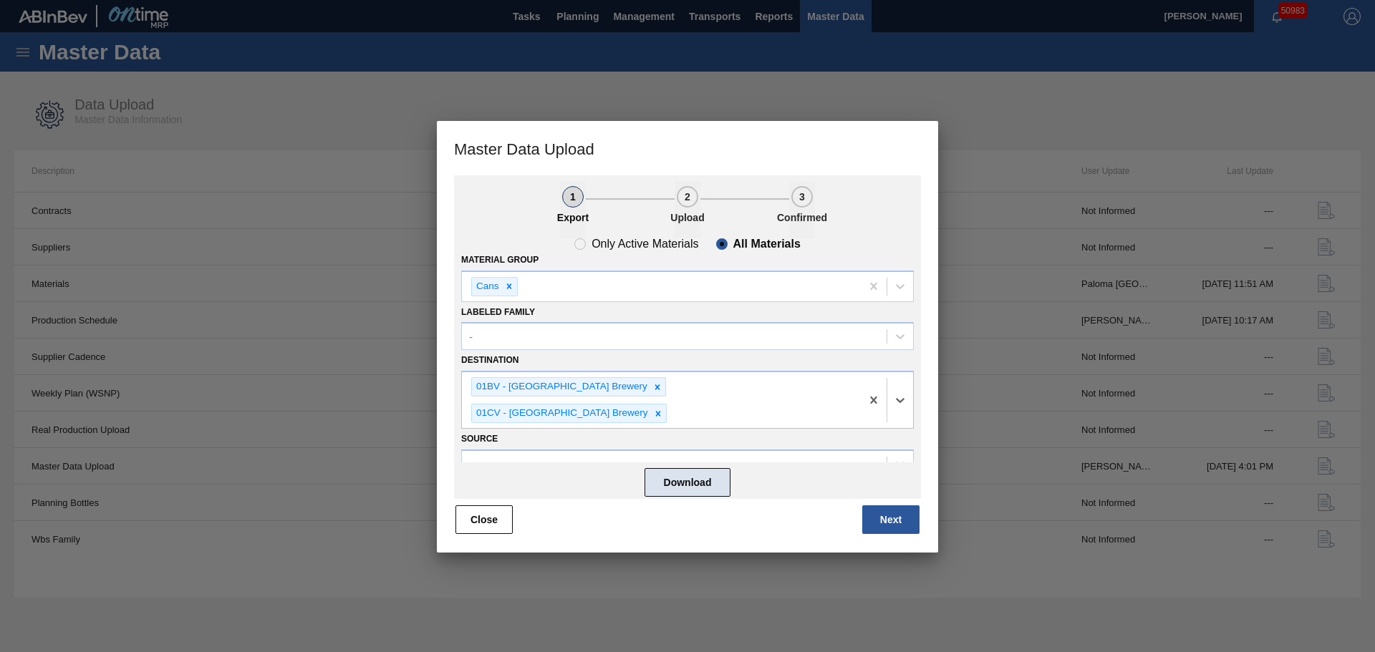
click at [698, 472] on button "Download" at bounding box center [688, 482] width 86 height 29
drag, startPoint x: 483, startPoint y: 511, endPoint x: 601, endPoint y: 380, distance: 175.9
click at [601, 381] on div "1 Export 2 Upload 3 Confirmed Only Active Materials All Materials Material Grou…" at bounding box center [687, 355] width 467 height 360
click at [652, 384] on icon at bounding box center [657, 387] width 10 height 10
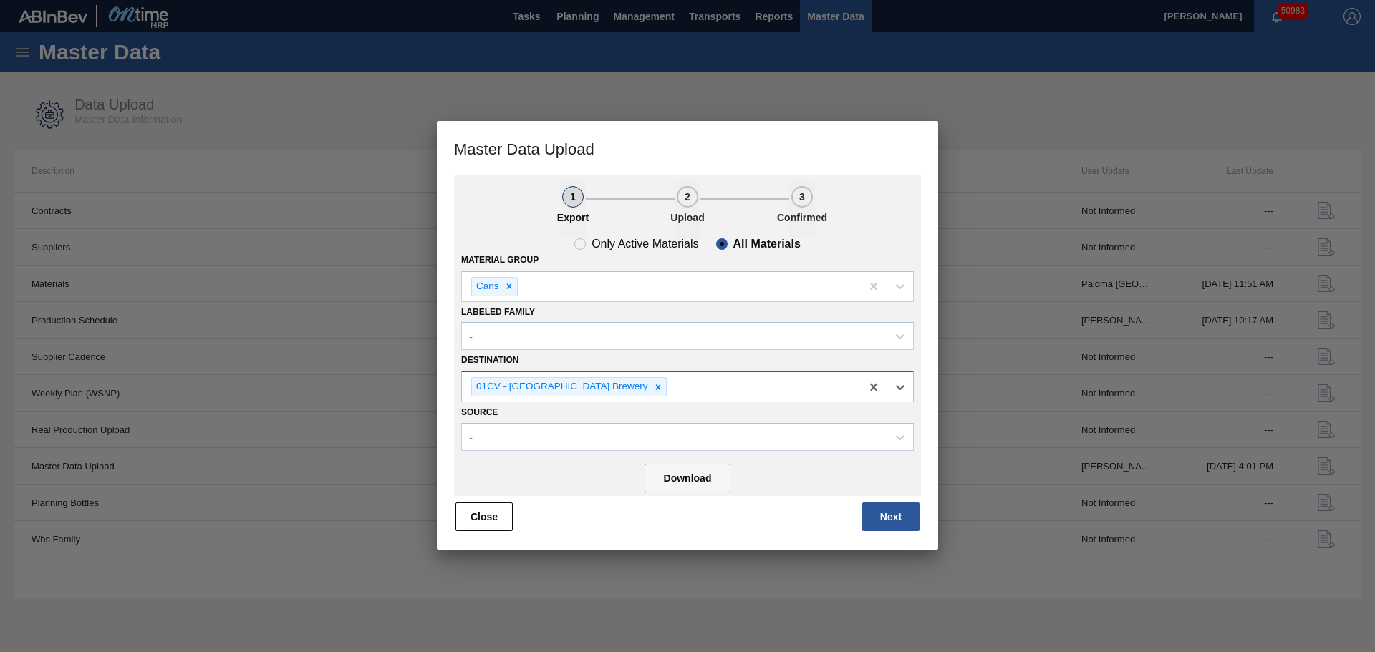
click at [653, 384] on icon at bounding box center [658, 387] width 10 height 10
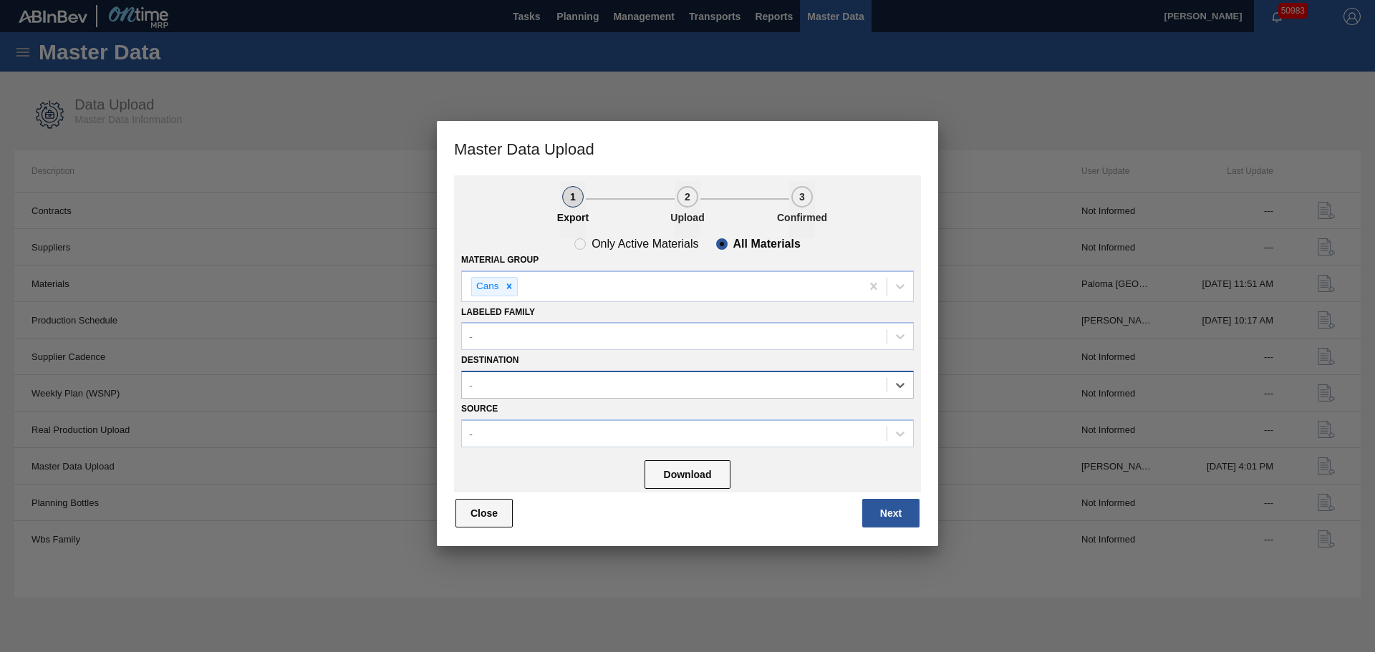
click at [458, 515] on button "Close" at bounding box center [484, 513] width 57 height 29
